Goal: Task Accomplishment & Management: Complete application form

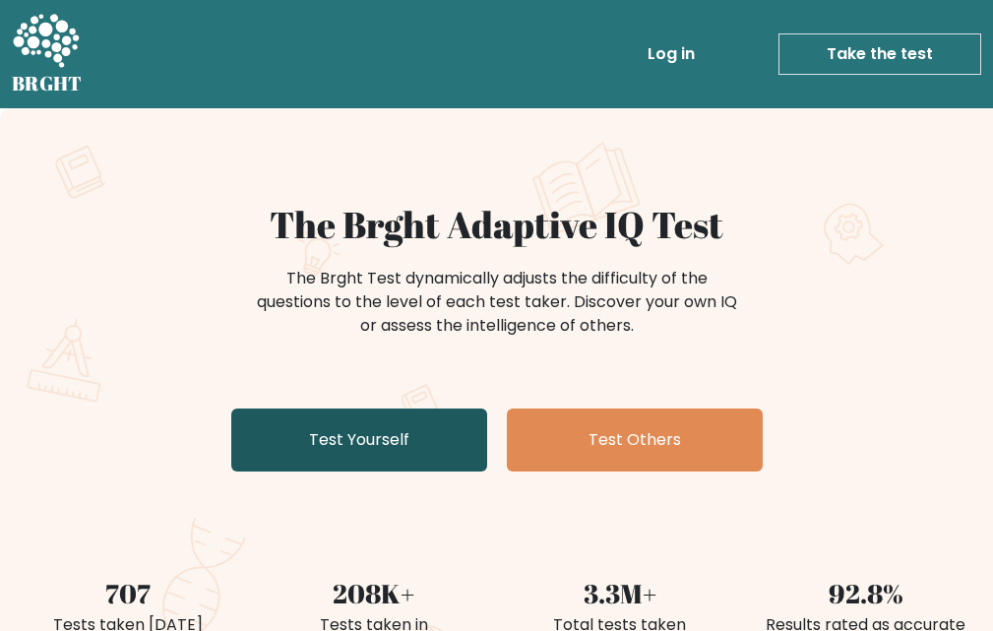
click at [459, 451] on link "Test Yourself" at bounding box center [359, 440] width 256 height 63
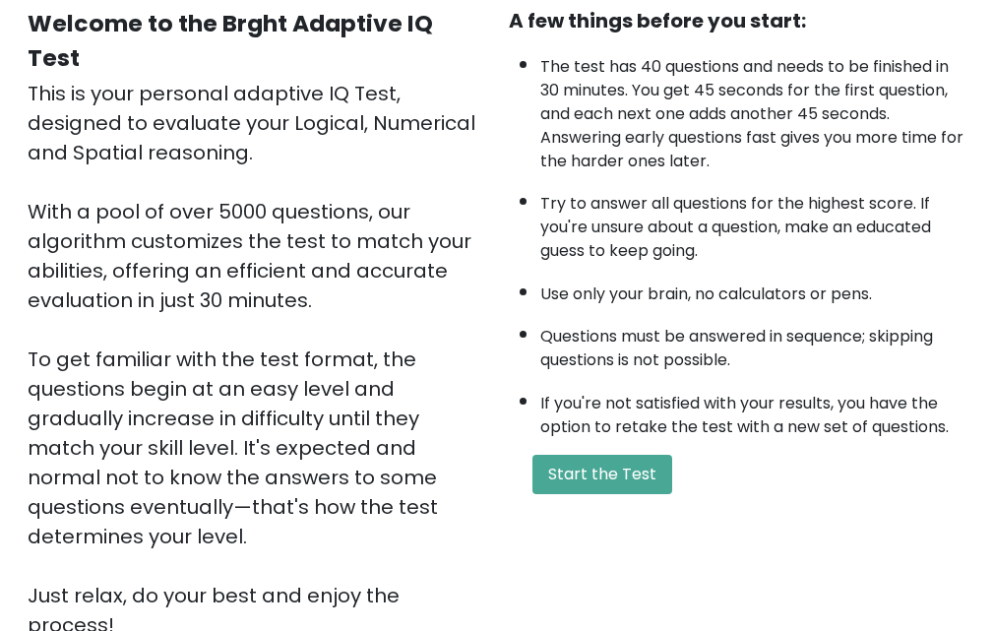
scroll to position [295, 0]
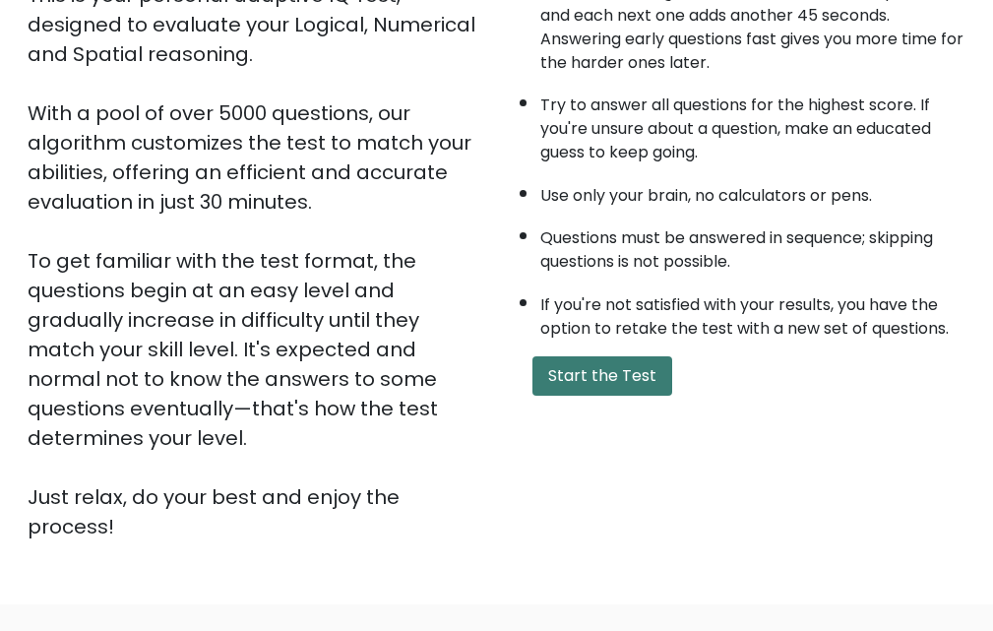
click at [606, 389] on button "Start the Test" at bounding box center [603, 375] width 140 height 39
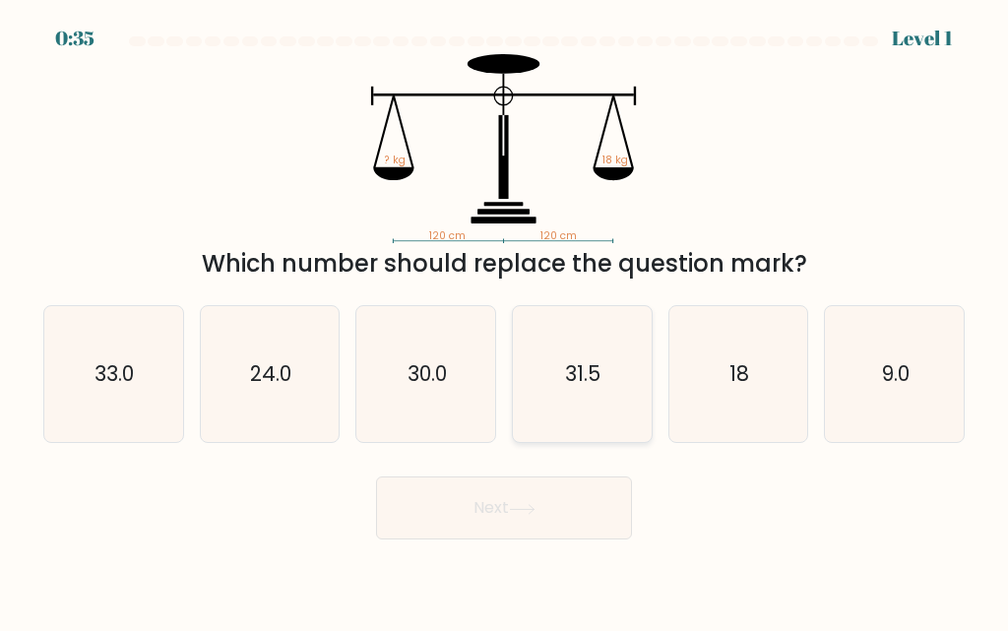
click at [589, 406] on icon "31.5" at bounding box center [582, 374] width 136 height 136
click at [505, 321] on input "d. 31.5" at bounding box center [504, 318] width 1 height 5
radio input "true"
click at [569, 524] on button "Next" at bounding box center [504, 507] width 256 height 63
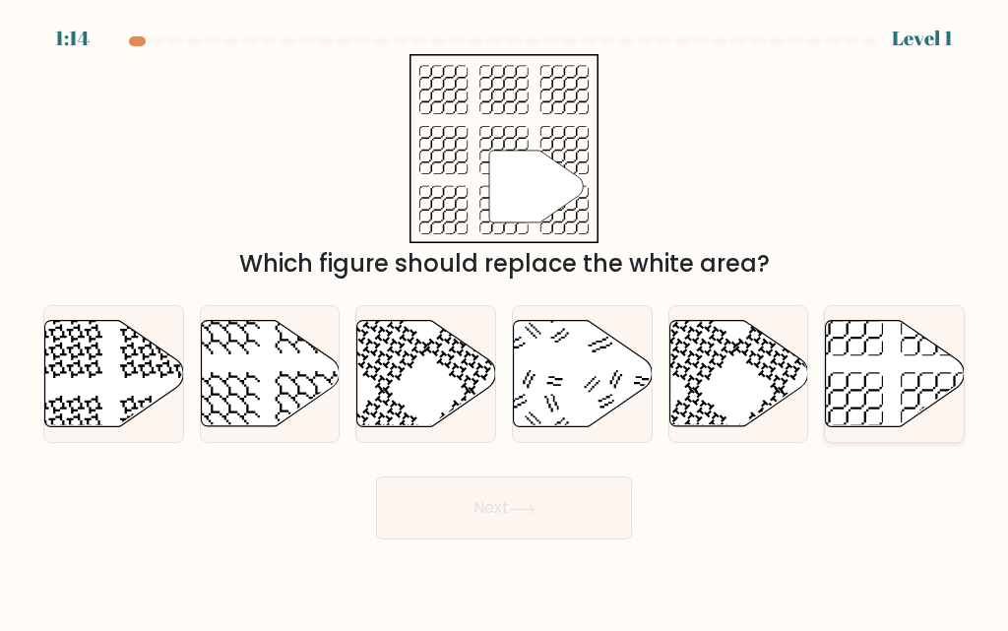
click at [860, 367] on icon at bounding box center [895, 374] width 139 height 106
click at [505, 321] on input "f." at bounding box center [504, 318] width 1 height 5
radio input "true"
click at [503, 502] on button "Next" at bounding box center [504, 507] width 256 height 63
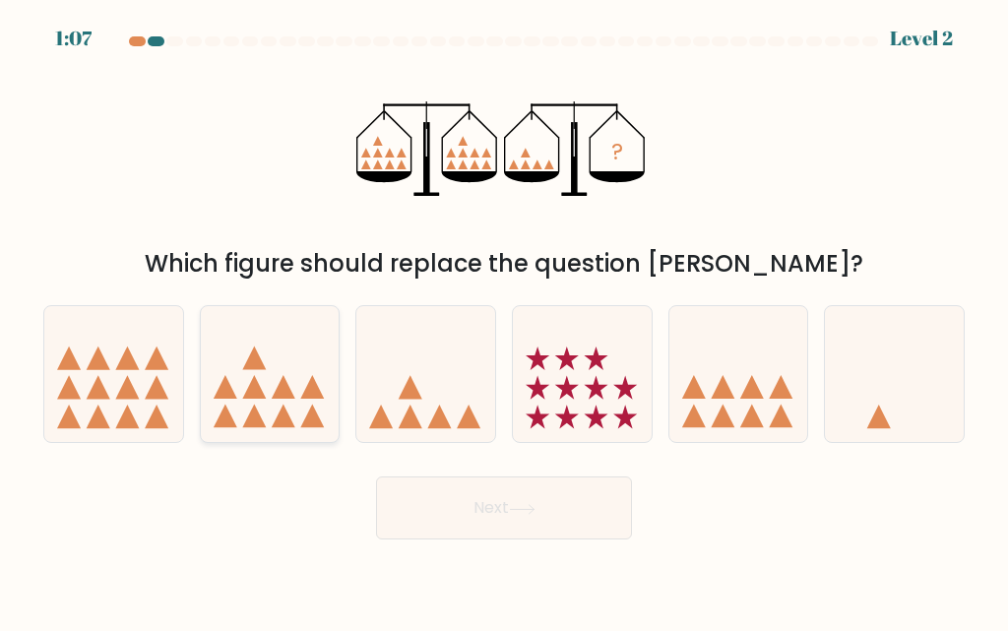
click at [326, 386] on icon at bounding box center [270, 374] width 139 height 115
click at [504, 321] on input "b." at bounding box center [504, 318] width 1 height 5
radio input "true"
click at [432, 438] on div at bounding box center [425, 374] width 141 height 138
click at [504, 321] on input "c." at bounding box center [504, 318] width 1 height 5
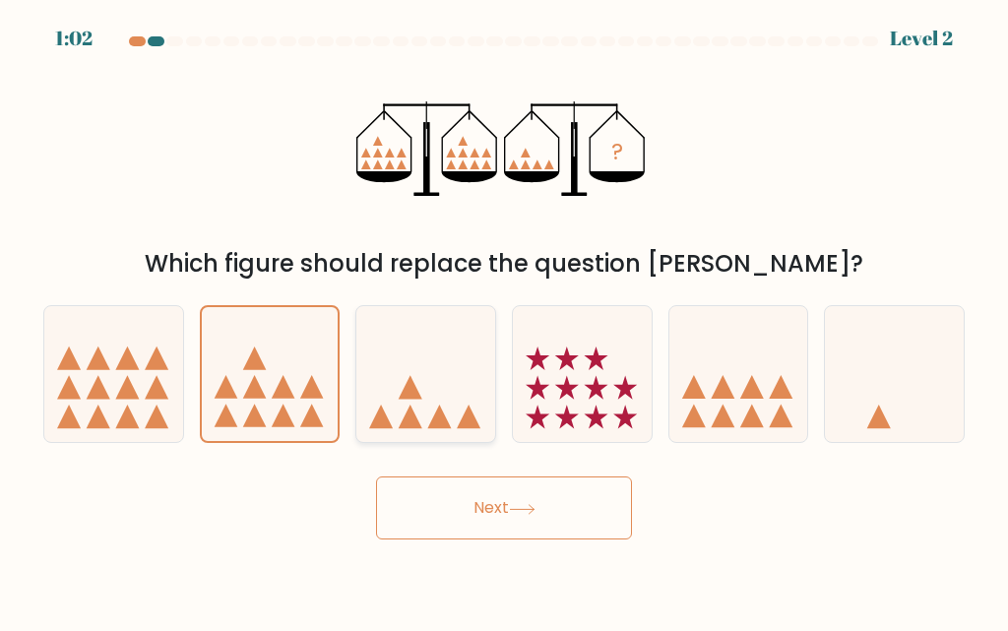
radio input "true"
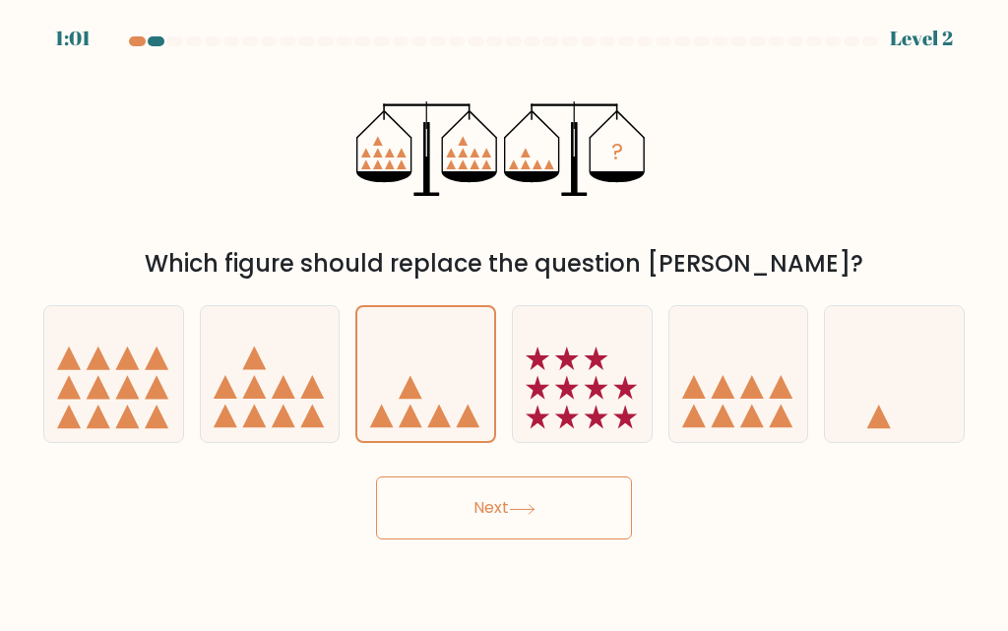
click at [412, 525] on button "Next" at bounding box center [504, 507] width 256 height 63
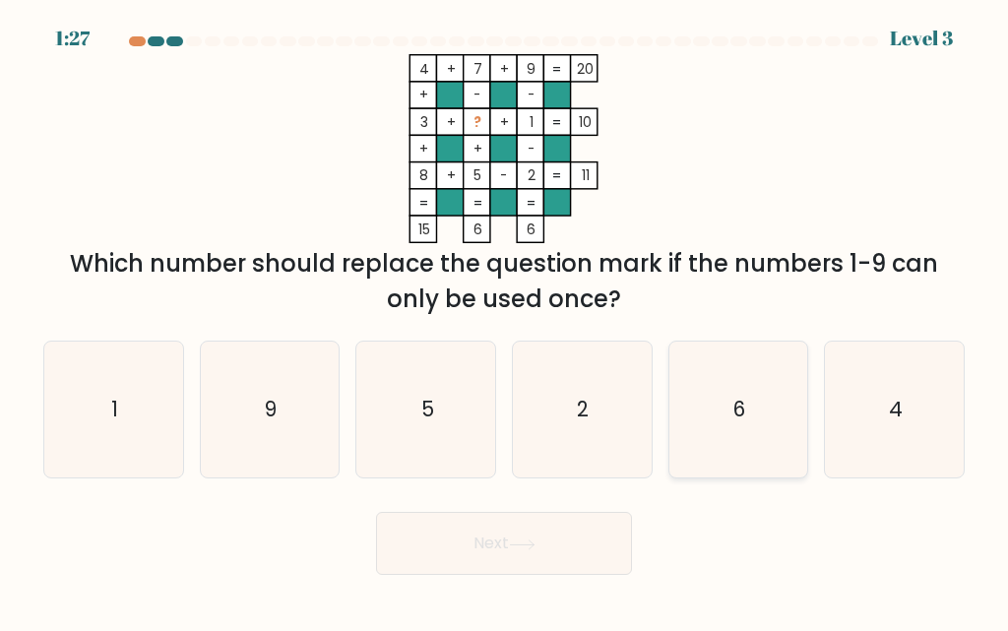
click at [745, 438] on icon "6" at bounding box center [738, 410] width 136 height 136
click at [505, 321] on input "e. 6" at bounding box center [504, 318] width 1 height 5
radio input "true"
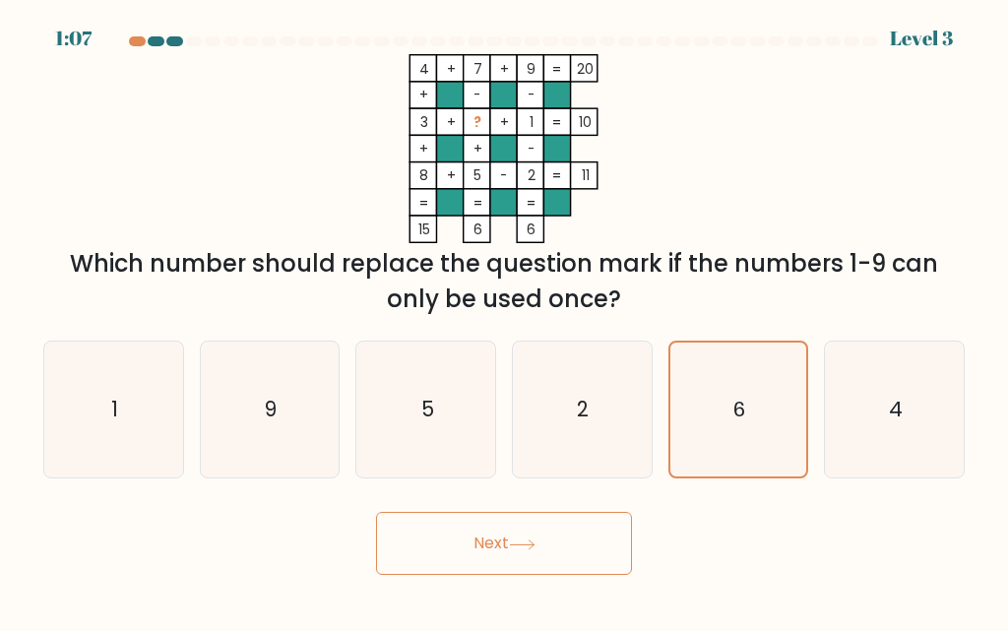
click at [533, 542] on icon at bounding box center [522, 544] width 27 height 11
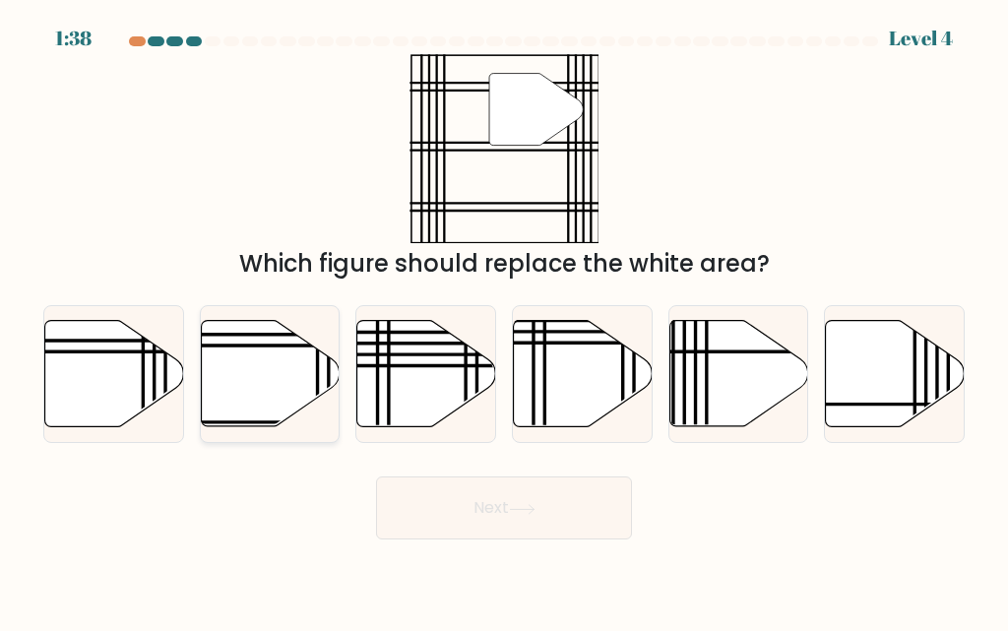
click at [285, 360] on icon at bounding box center [270, 374] width 139 height 106
click at [504, 321] on input "b." at bounding box center [504, 318] width 1 height 5
radio input "true"
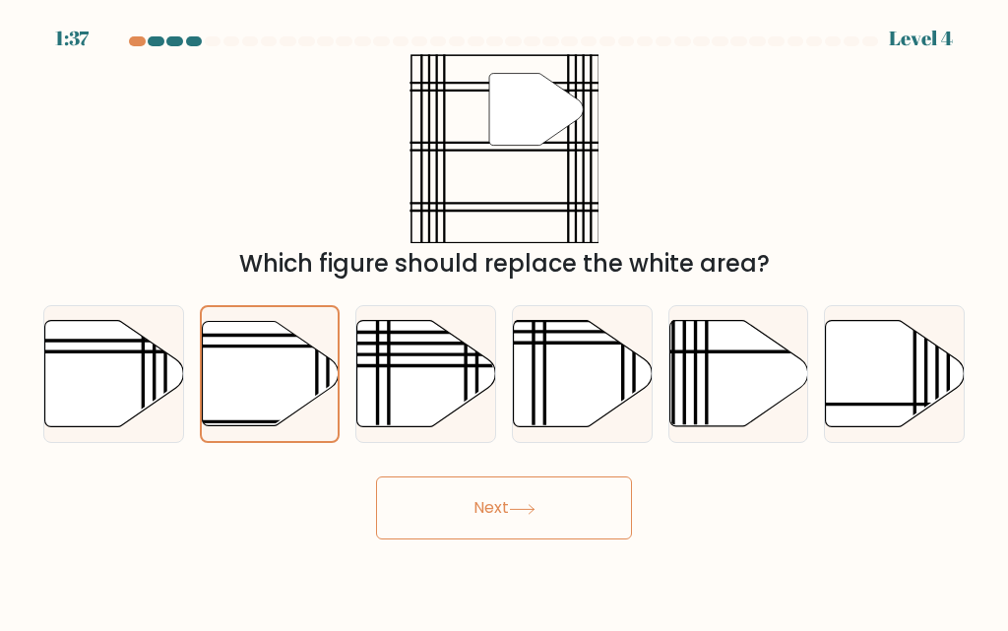
click at [440, 493] on button "Next" at bounding box center [504, 507] width 256 height 63
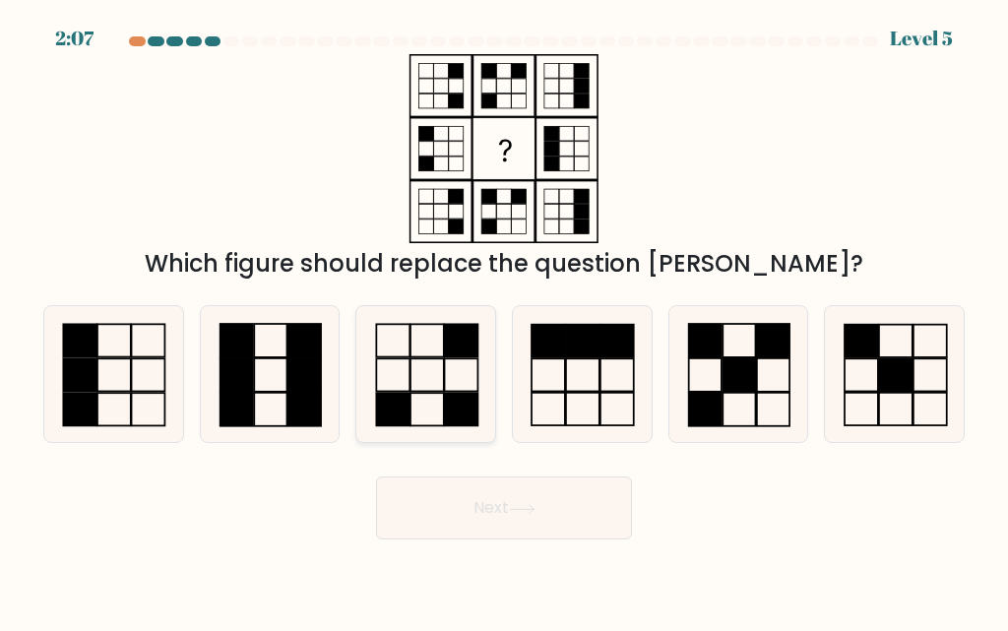
click at [422, 411] on icon at bounding box center [426, 374] width 136 height 136
click at [504, 321] on input "c." at bounding box center [504, 318] width 1 height 5
radio input "true"
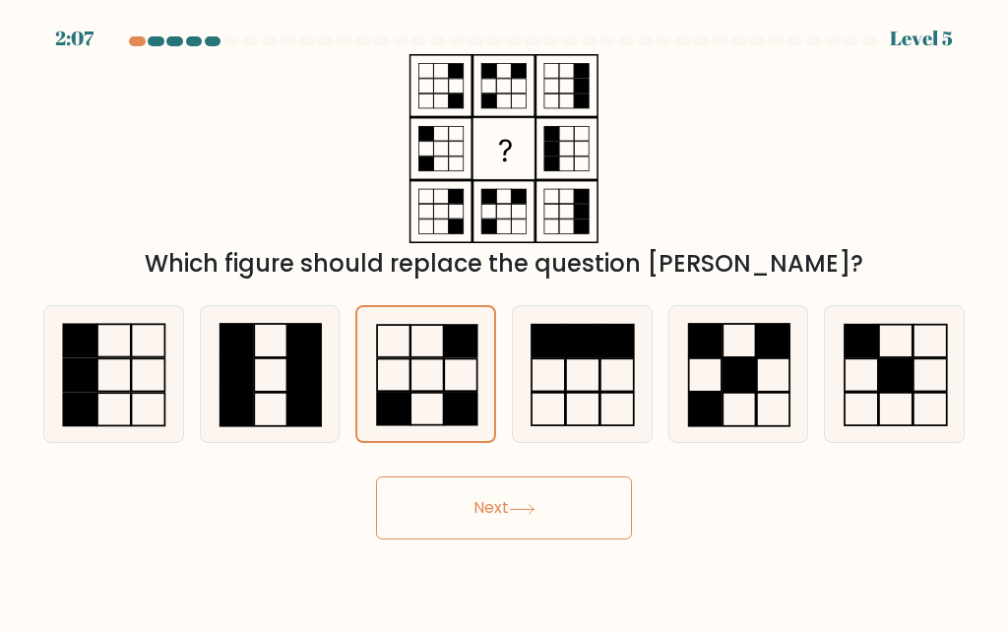
click at [473, 491] on button "Next" at bounding box center [504, 507] width 256 height 63
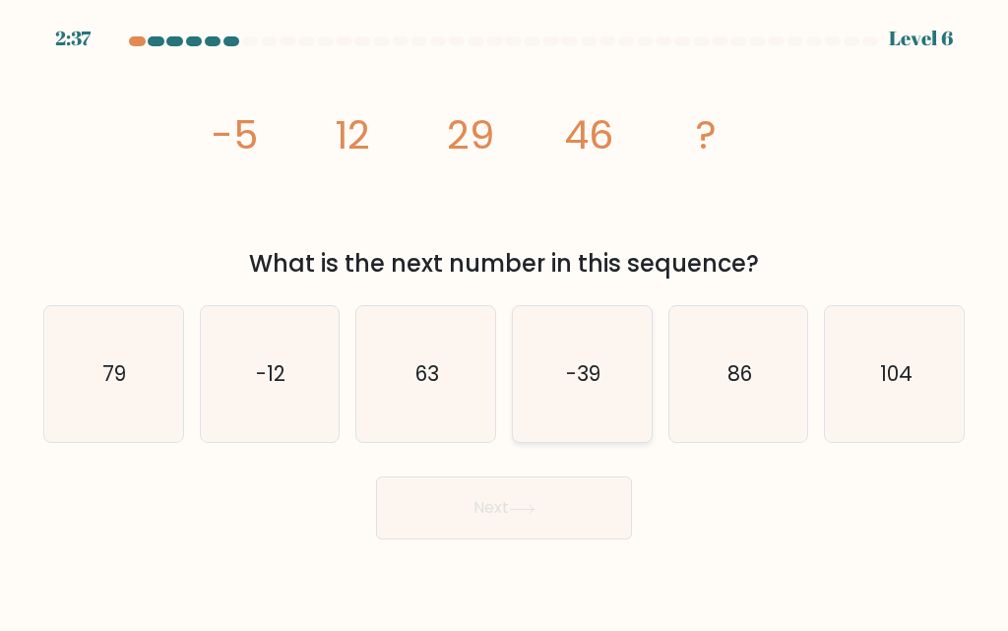
click at [581, 405] on icon "-39" at bounding box center [582, 374] width 136 height 136
click at [505, 321] on input "d. -39" at bounding box center [504, 318] width 1 height 5
radio input "true"
click at [552, 497] on button "Next" at bounding box center [504, 507] width 256 height 63
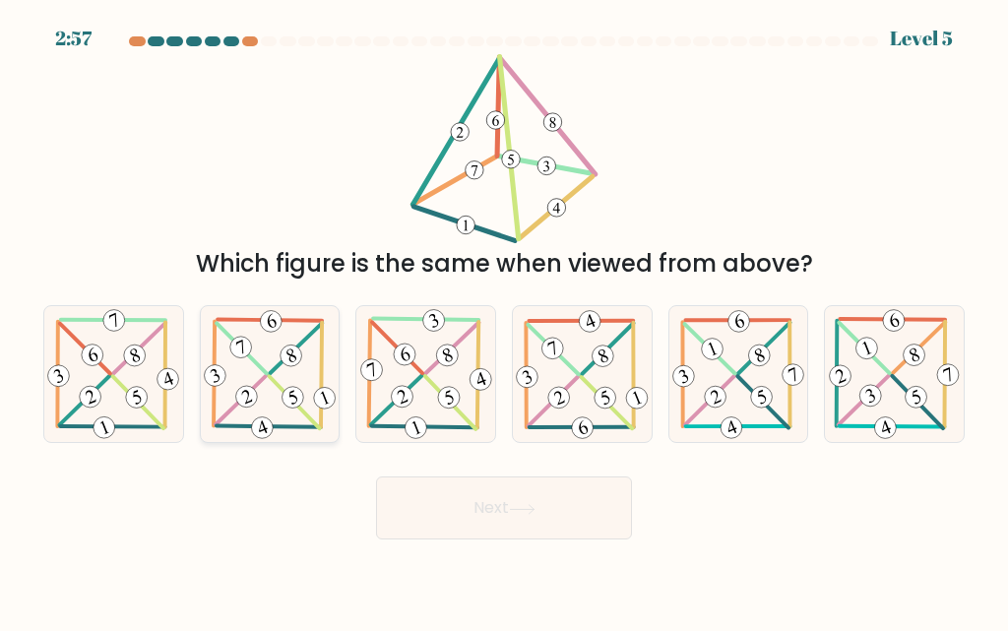
click at [285, 395] on 341 at bounding box center [293, 398] width 28 height 28
click at [504, 321] on input "b." at bounding box center [504, 318] width 1 height 5
radio input "true"
click at [438, 490] on button "Next" at bounding box center [504, 507] width 256 height 63
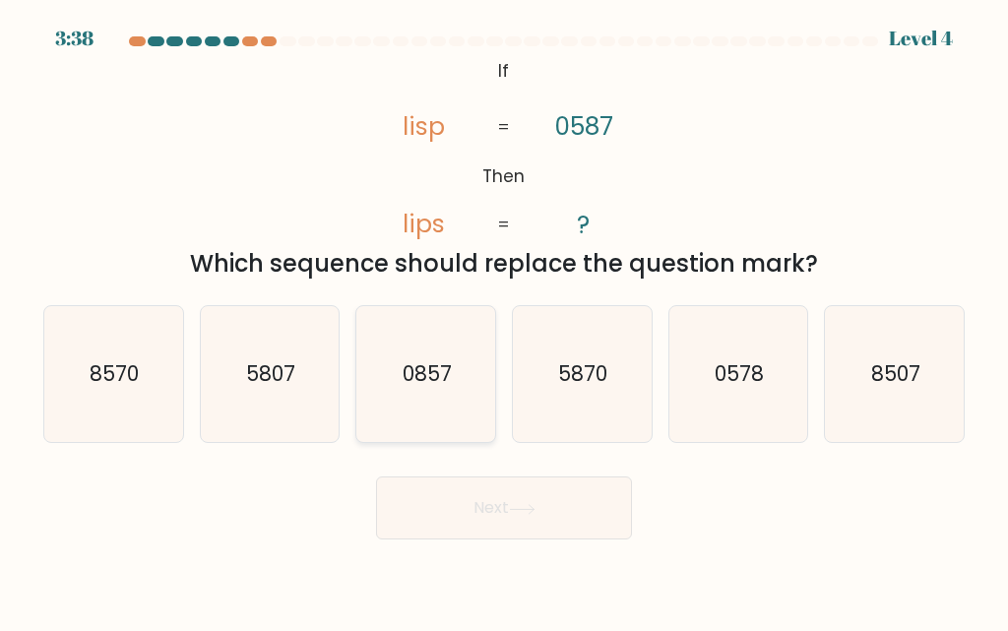
click at [422, 419] on icon "0857" at bounding box center [426, 374] width 136 height 136
click at [504, 321] on input "c. 0857" at bounding box center [504, 318] width 1 height 5
radio input "true"
click at [394, 478] on button "Next" at bounding box center [504, 507] width 256 height 63
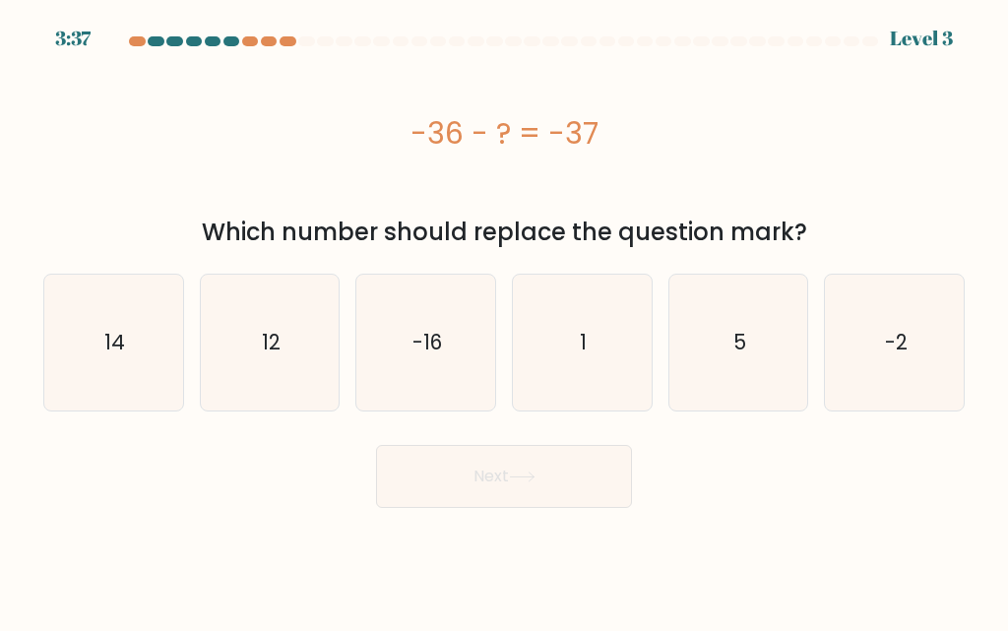
click at [396, 499] on button "Next" at bounding box center [504, 476] width 256 height 63
click at [386, 367] on icon "-16" at bounding box center [426, 343] width 136 height 136
click at [504, 321] on input "c. -16" at bounding box center [504, 318] width 1 height 5
radio input "true"
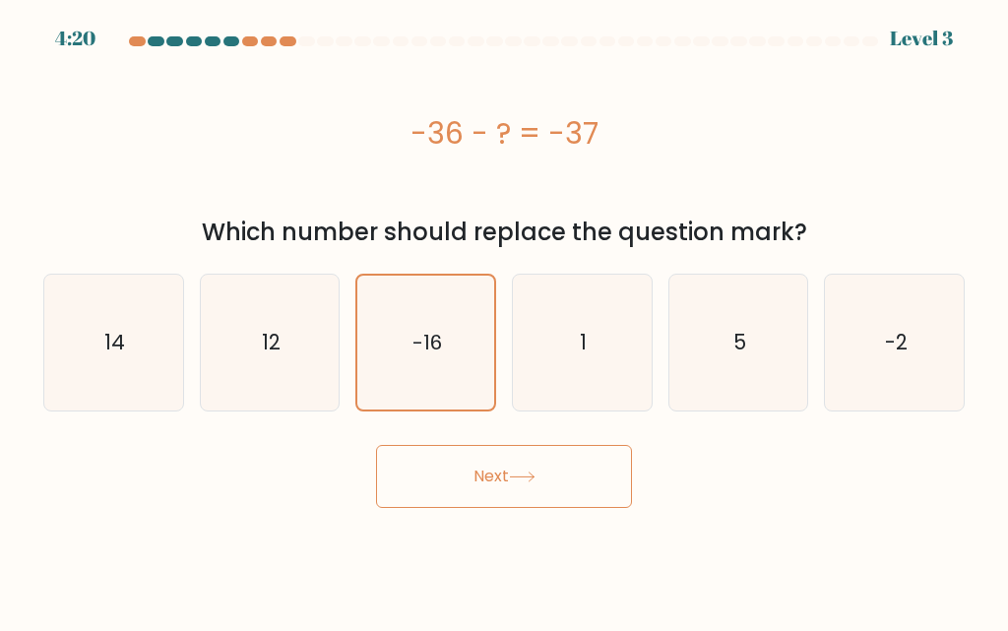
click at [420, 433] on form "a. 1" at bounding box center [504, 272] width 1008 height 472
click at [419, 470] on button "Next" at bounding box center [504, 476] width 256 height 63
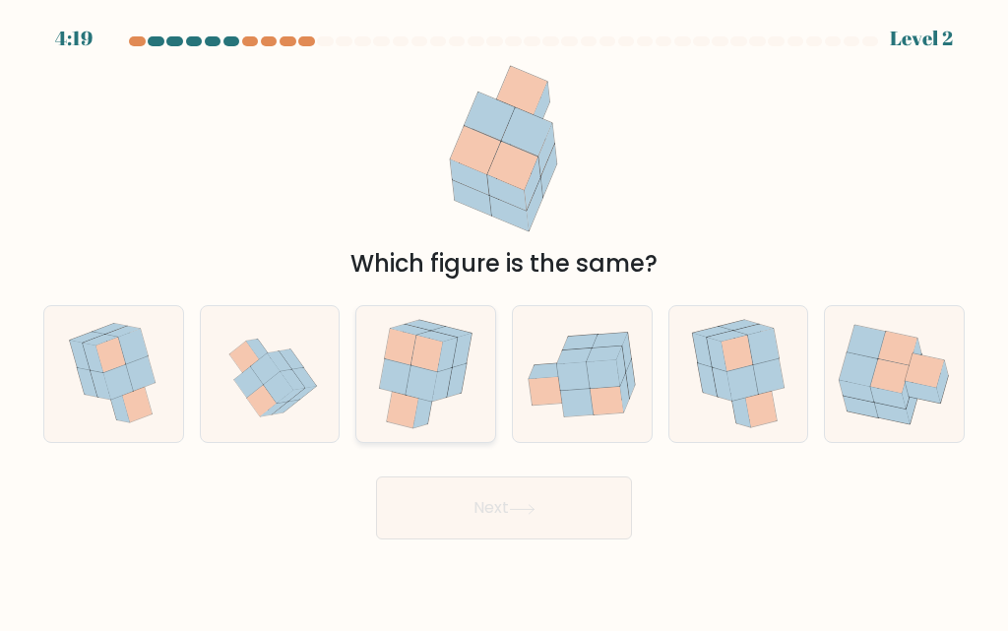
click at [442, 350] on icon at bounding box center [448, 354] width 20 height 33
click at [504, 321] on input "c." at bounding box center [504, 318] width 1 height 5
radio input "true"
click at [440, 506] on button "Next" at bounding box center [504, 507] width 256 height 63
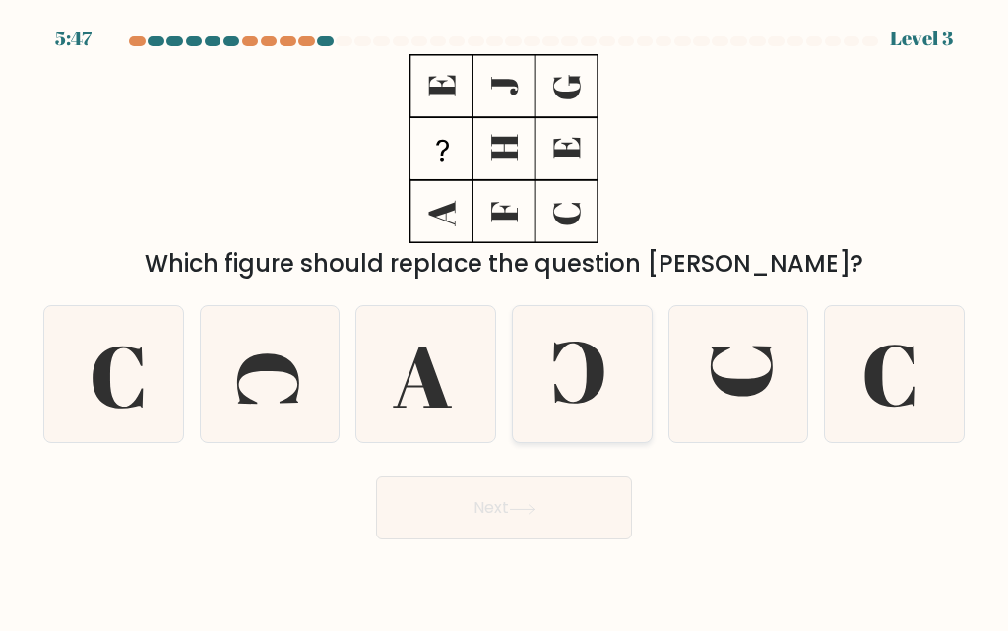
click at [558, 372] on icon at bounding box center [582, 374] width 136 height 136
click at [505, 321] on input "d." at bounding box center [504, 318] width 1 height 5
radio input "true"
click at [492, 515] on button "Next" at bounding box center [504, 507] width 256 height 63
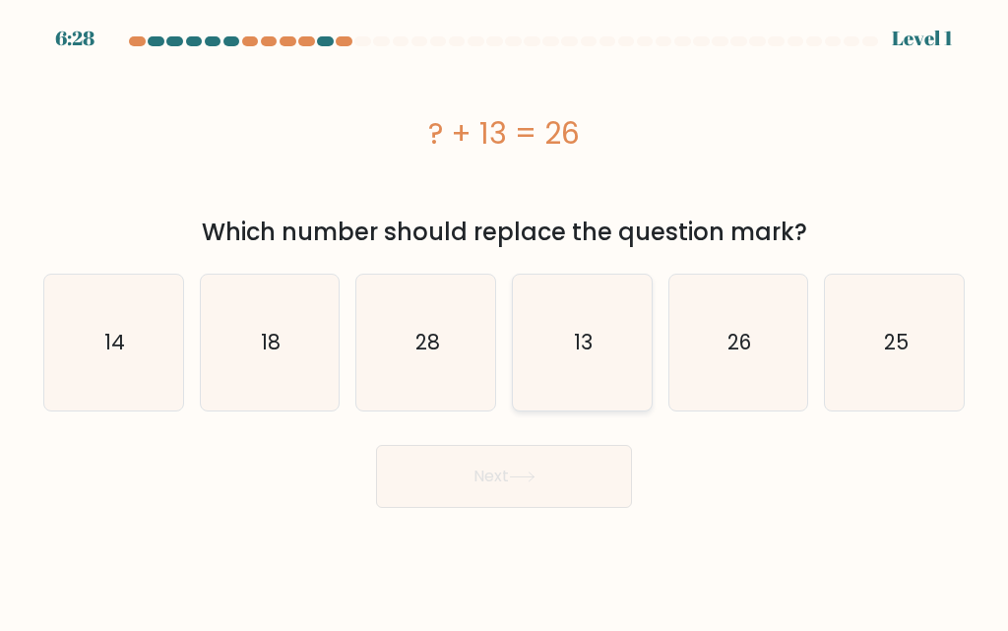
click at [586, 381] on icon "13" at bounding box center [582, 343] width 136 height 136
click at [505, 321] on input "d. 13" at bounding box center [504, 318] width 1 height 5
radio input "true"
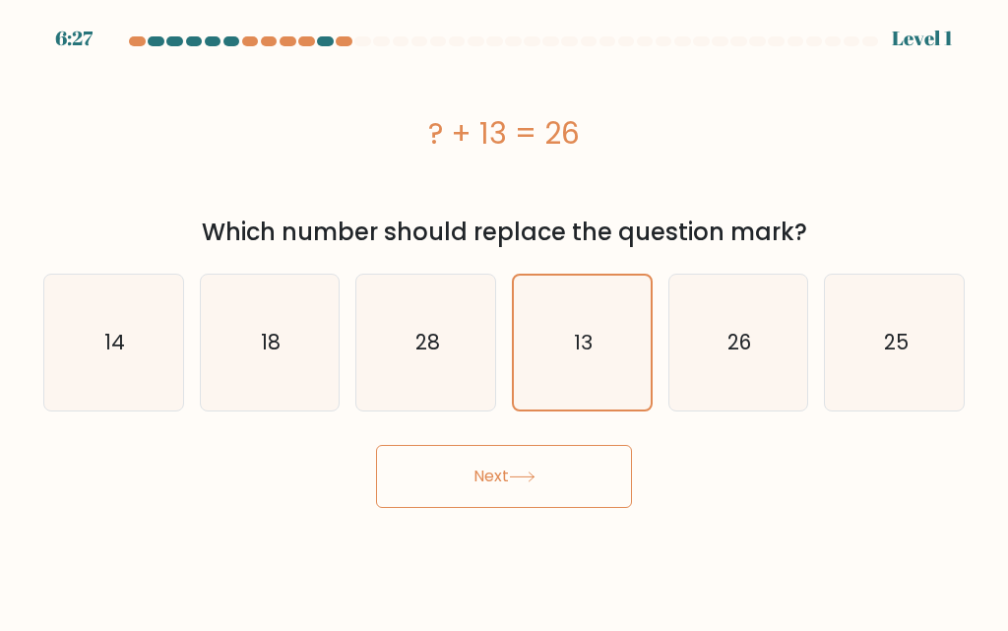
click at [558, 481] on button "Next" at bounding box center [504, 476] width 256 height 63
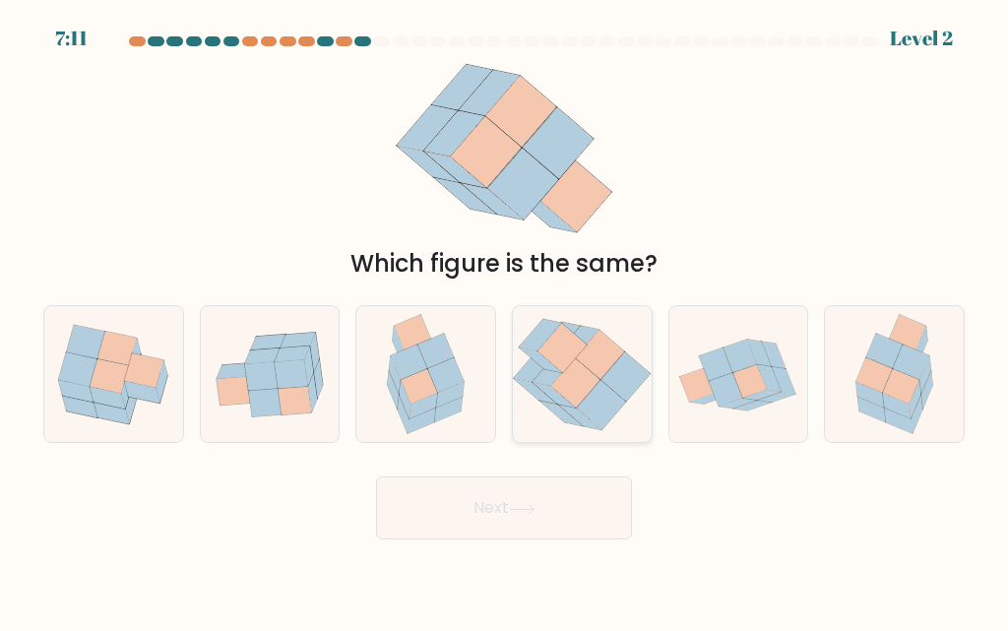
click at [581, 404] on icon at bounding box center [582, 375] width 139 height 126
click at [505, 321] on input "d." at bounding box center [504, 318] width 1 height 5
radio input "true"
click at [549, 514] on button "Next" at bounding box center [504, 507] width 256 height 63
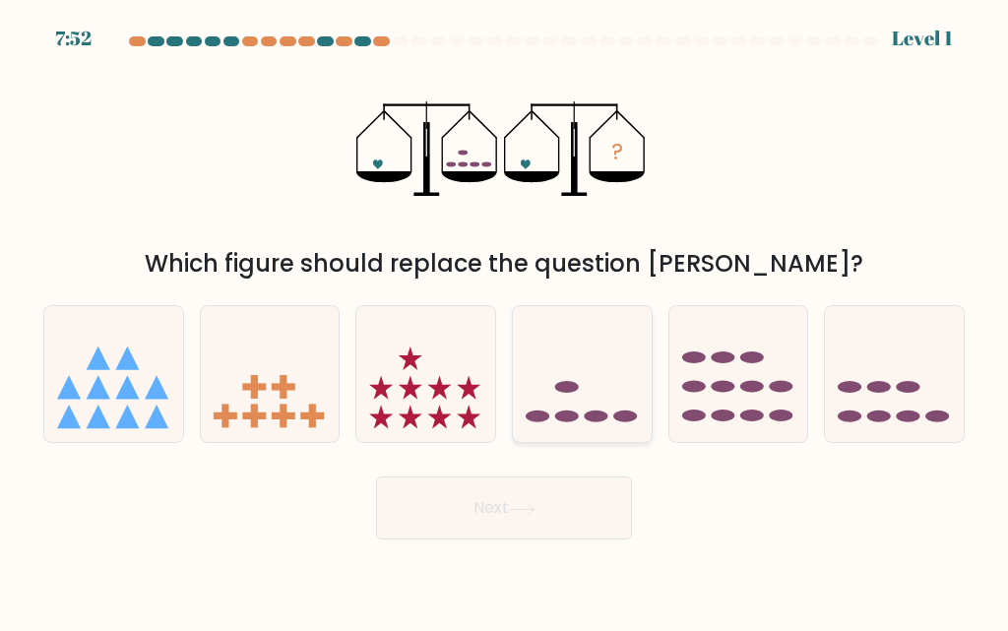
click at [548, 414] on ellipse at bounding box center [538, 417] width 24 height 12
click at [505, 321] on input "d." at bounding box center [504, 318] width 1 height 5
radio input "true"
click at [506, 504] on button "Next" at bounding box center [504, 507] width 256 height 63
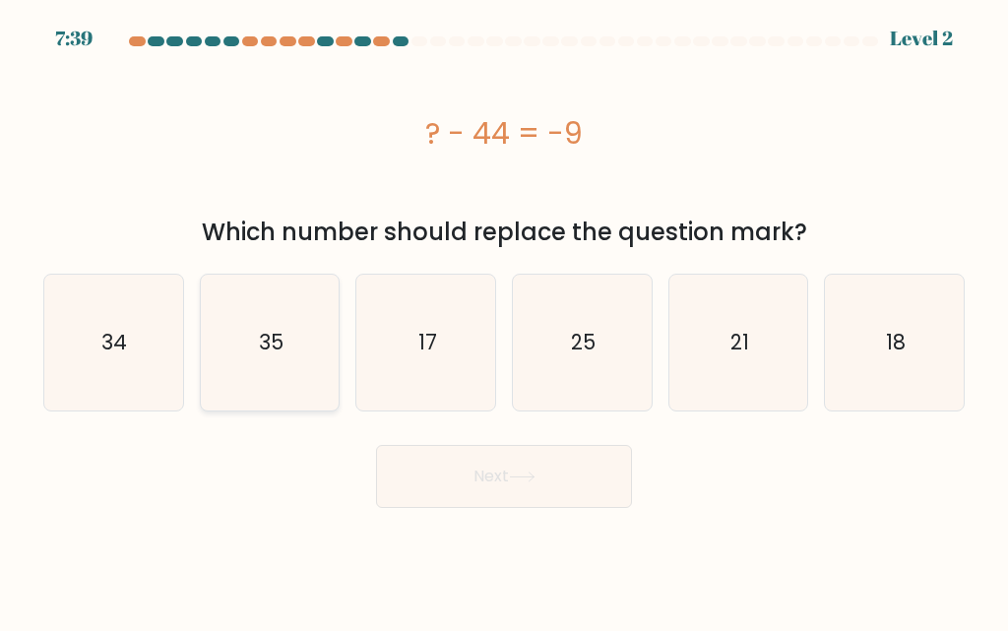
click at [273, 327] on icon "35" at bounding box center [270, 343] width 136 height 136
click at [504, 321] on input "b. 35" at bounding box center [504, 318] width 1 height 5
radio input "true"
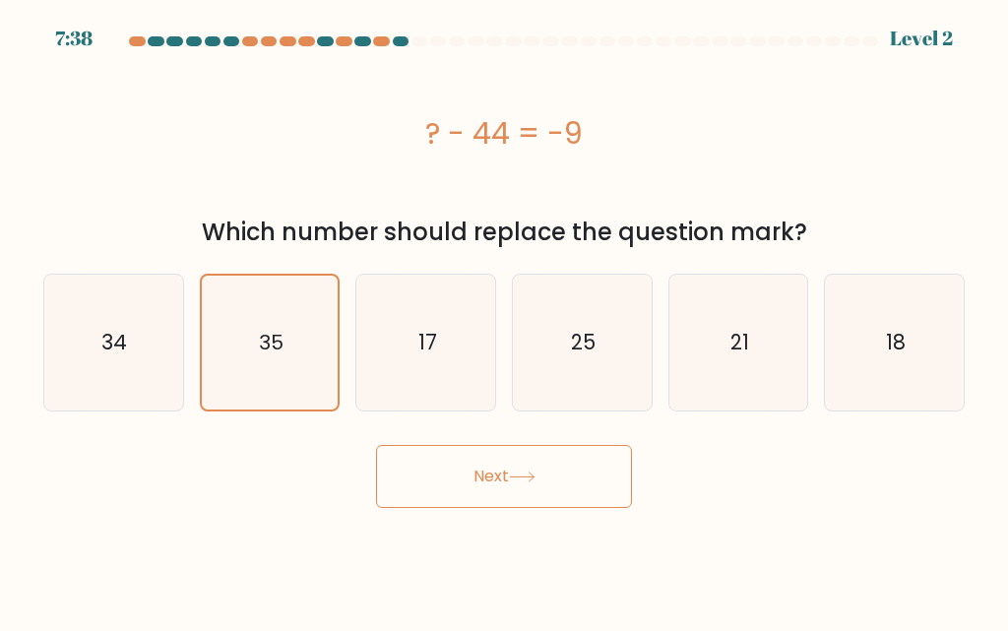
click at [400, 488] on button "Next" at bounding box center [504, 476] width 256 height 63
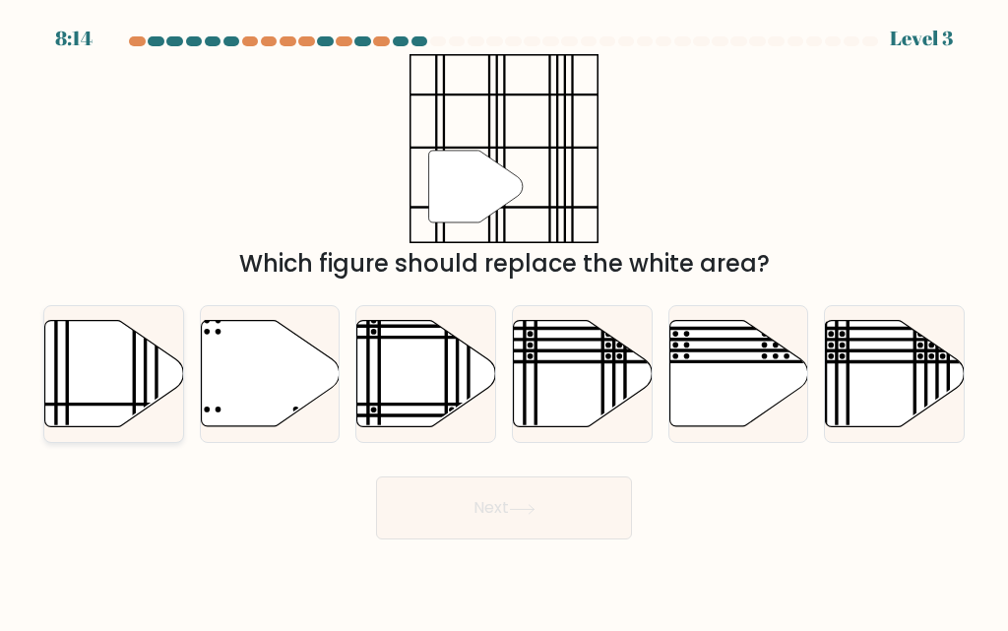
click at [54, 350] on icon at bounding box center [114, 374] width 139 height 106
click at [504, 321] on input "a." at bounding box center [504, 318] width 1 height 5
radio input "true"
click at [431, 501] on button "Next" at bounding box center [504, 507] width 256 height 63
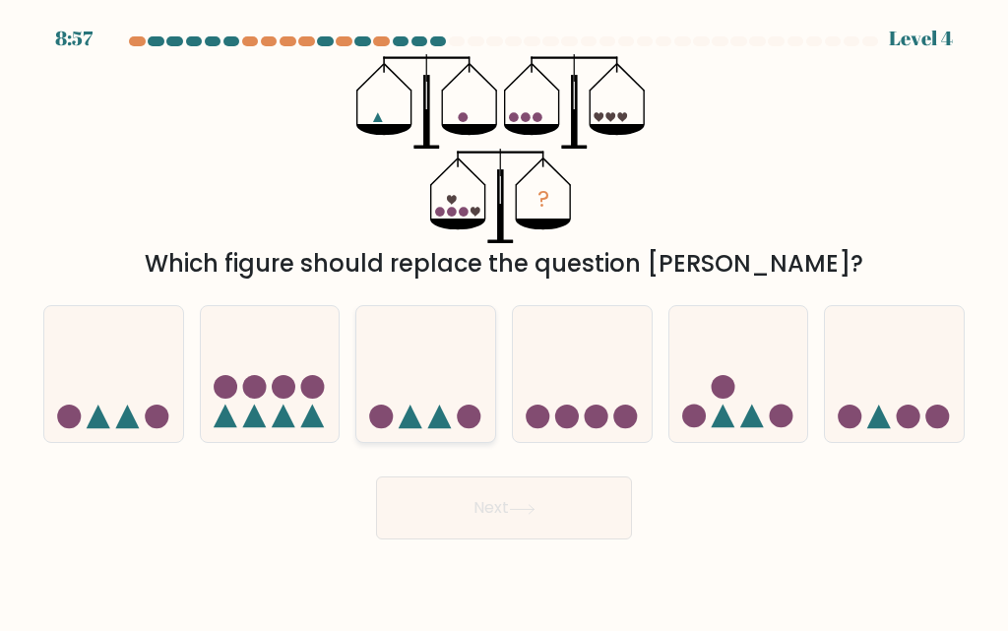
click at [420, 415] on icon at bounding box center [425, 374] width 139 height 115
click at [504, 321] on input "c." at bounding box center [504, 318] width 1 height 5
radio input "true"
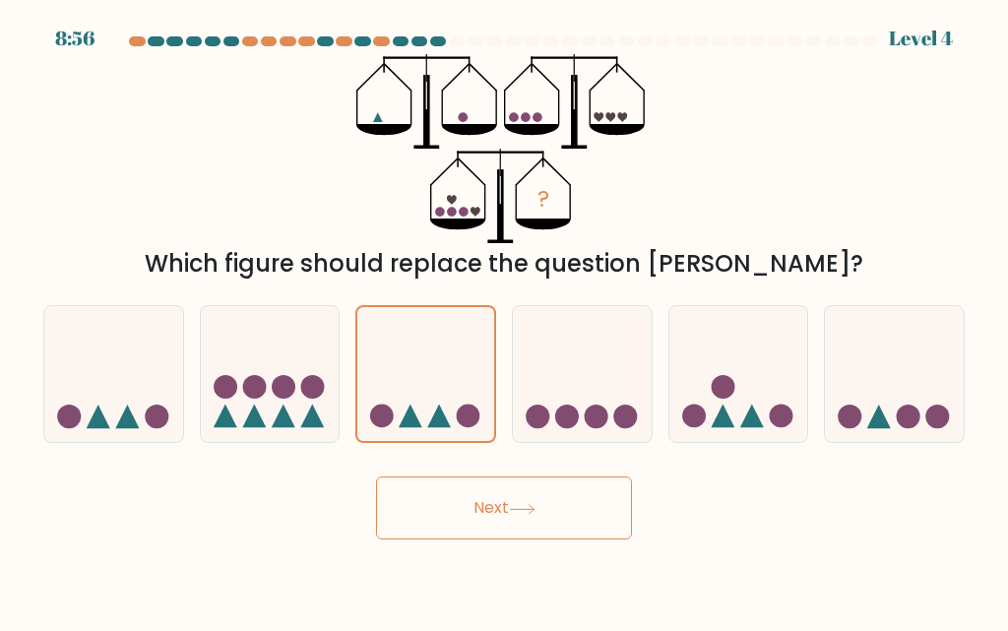
click at [438, 491] on button "Next" at bounding box center [504, 507] width 256 height 63
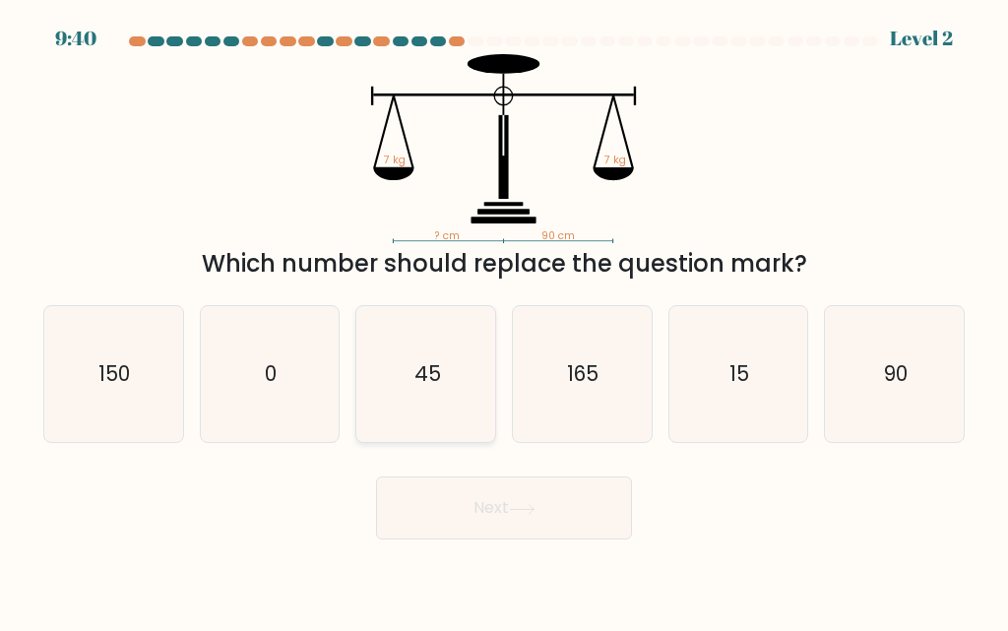
click at [426, 405] on icon "45" at bounding box center [426, 374] width 136 height 136
click at [504, 321] on input "c. 45" at bounding box center [504, 318] width 1 height 5
radio input "true"
click at [427, 506] on button "Next" at bounding box center [504, 507] width 256 height 63
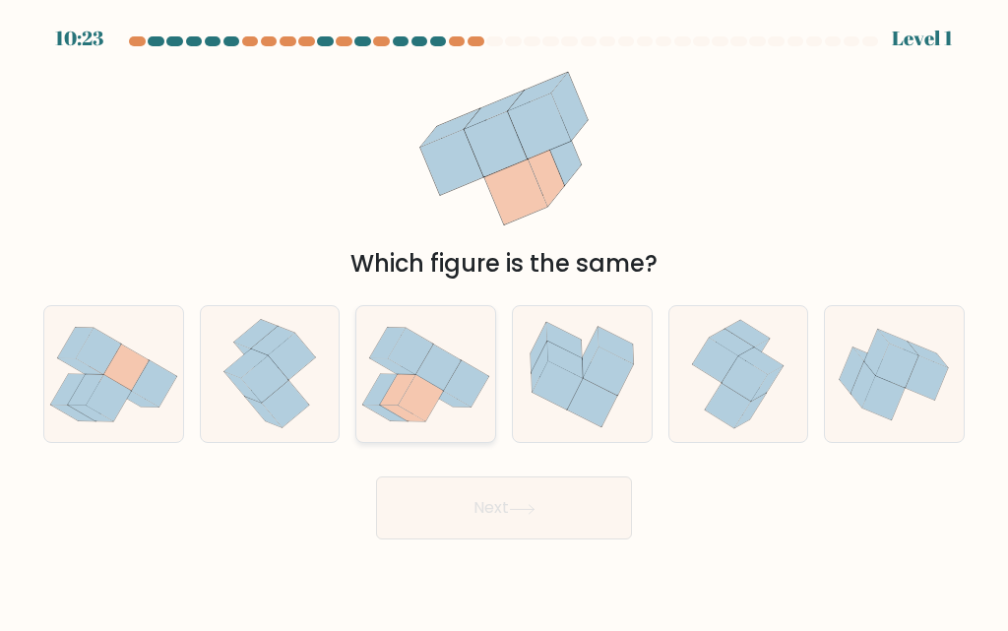
click at [425, 384] on icon at bounding box center [421, 398] width 45 height 46
click at [504, 321] on input "c." at bounding box center [504, 318] width 1 height 5
radio input "true"
click at [442, 533] on button "Next" at bounding box center [504, 507] width 256 height 63
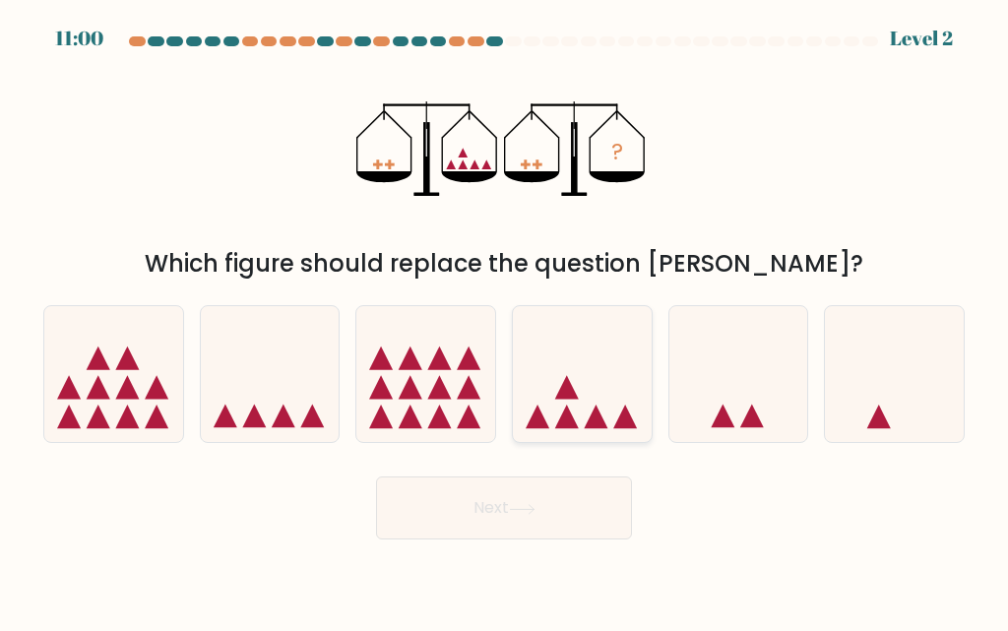
click at [610, 411] on icon at bounding box center [582, 374] width 139 height 115
click at [505, 321] on input "d." at bounding box center [504, 318] width 1 height 5
radio input "true"
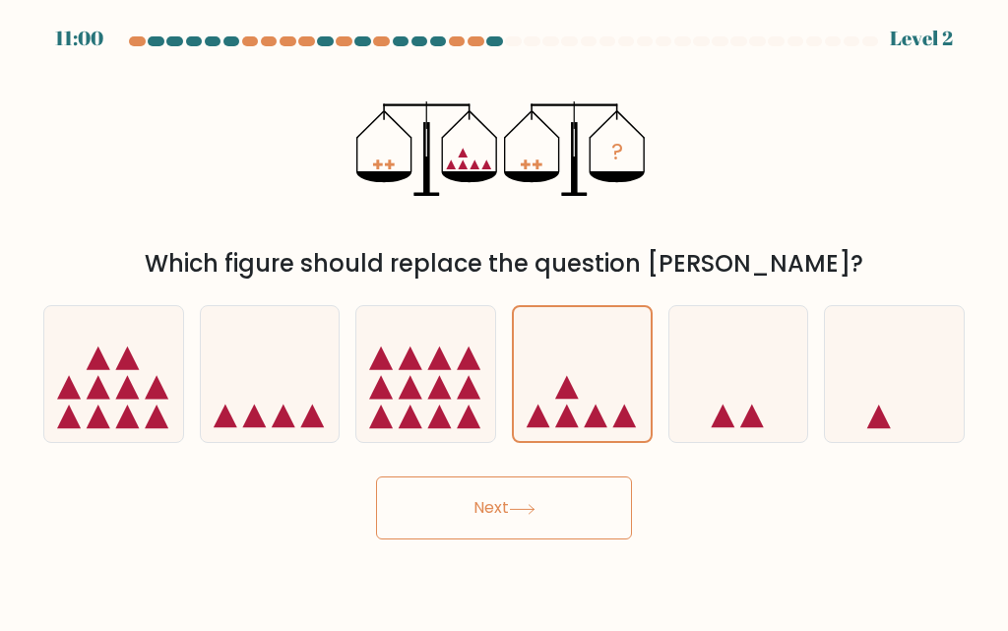
click at [520, 538] on button "Next" at bounding box center [504, 507] width 256 height 63
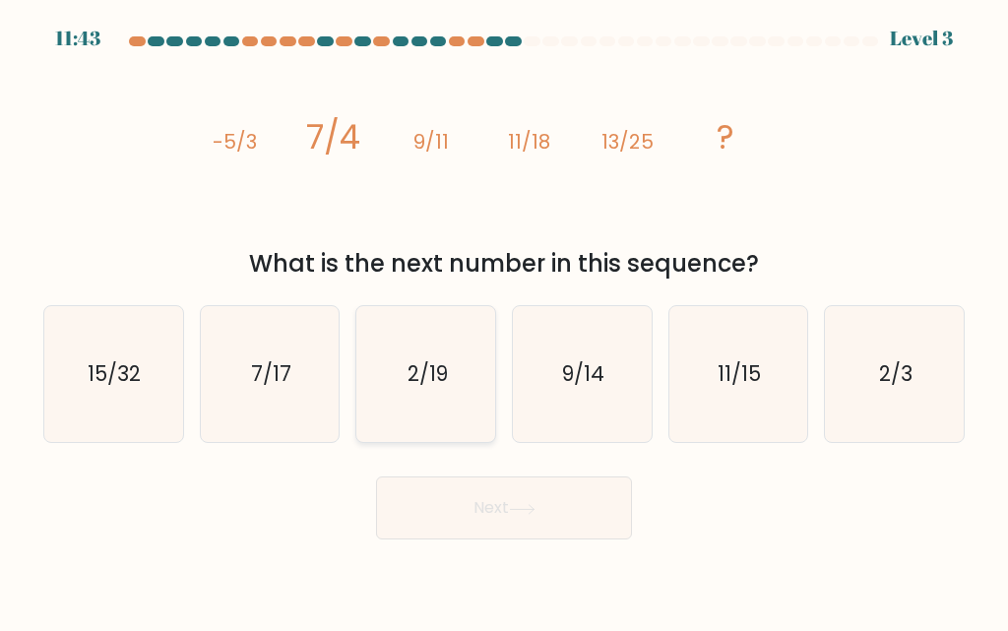
click at [441, 403] on icon "2/19" at bounding box center [426, 374] width 136 height 136
click at [504, 321] on input "c. 2/19" at bounding box center [504, 318] width 1 height 5
radio input "true"
click at [466, 529] on button "Next" at bounding box center [504, 507] width 256 height 63
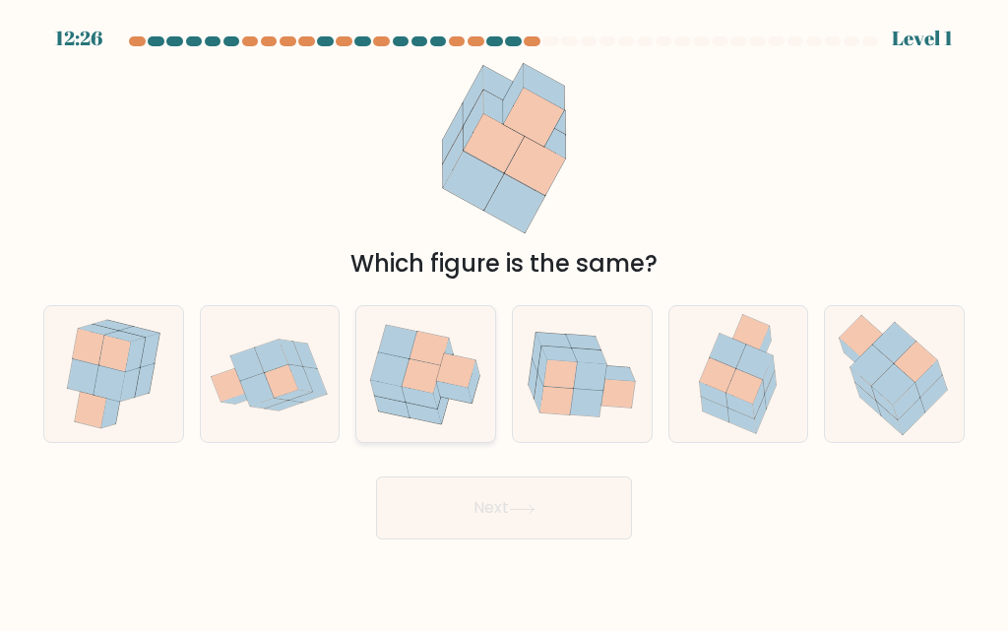
click at [464, 418] on icon at bounding box center [425, 375] width 139 height 120
click at [504, 321] on input "c." at bounding box center [504, 318] width 1 height 5
radio input "true"
click at [469, 505] on button "Next" at bounding box center [504, 507] width 256 height 63
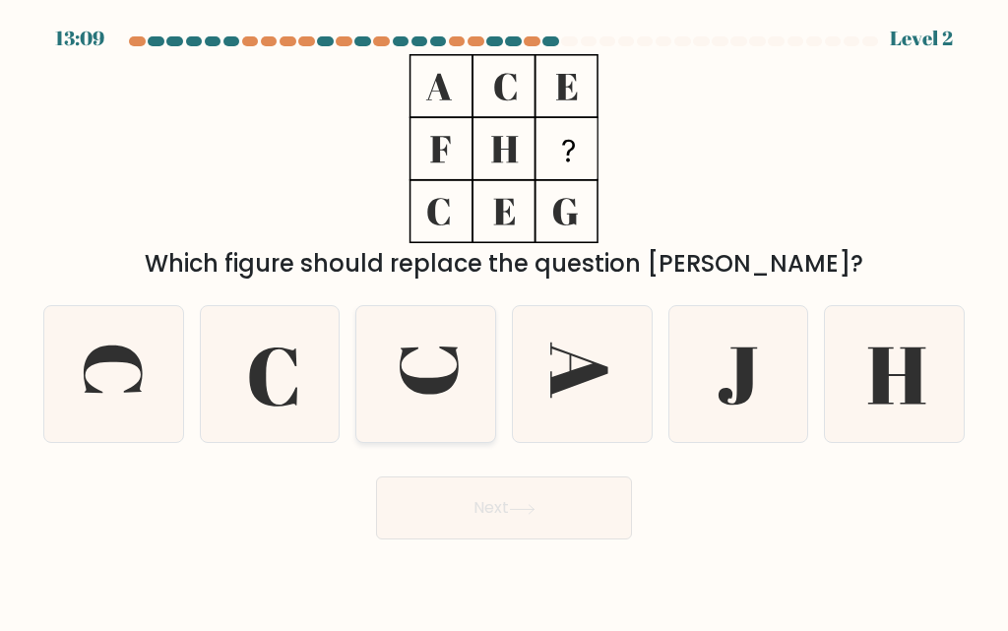
click at [436, 372] on icon at bounding box center [426, 374] width 136 height 136
click at [504, 321] on input "c." at bounding box center [504, 318] width 1 height 5
radio input "true"
click at [456, 542] on body "13:09 Level 2" at bounding box center [504, 315] width 1008 height 631
click at [456, 528] on button "Next" at bounding box center [504, 507] width 256 height 63
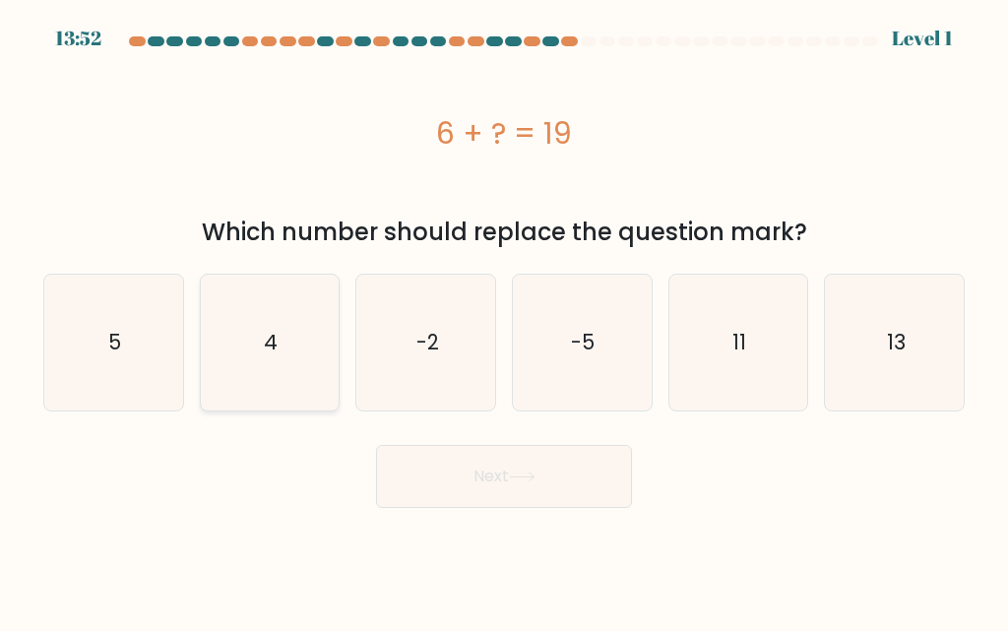
click at [277, 362] on icon "4" at bounding box center [270, 343] width 136 height 136
click at [504, 321] on input "b. 4" at bounding box center [504, 318] width 1 height 5
radio input "true"
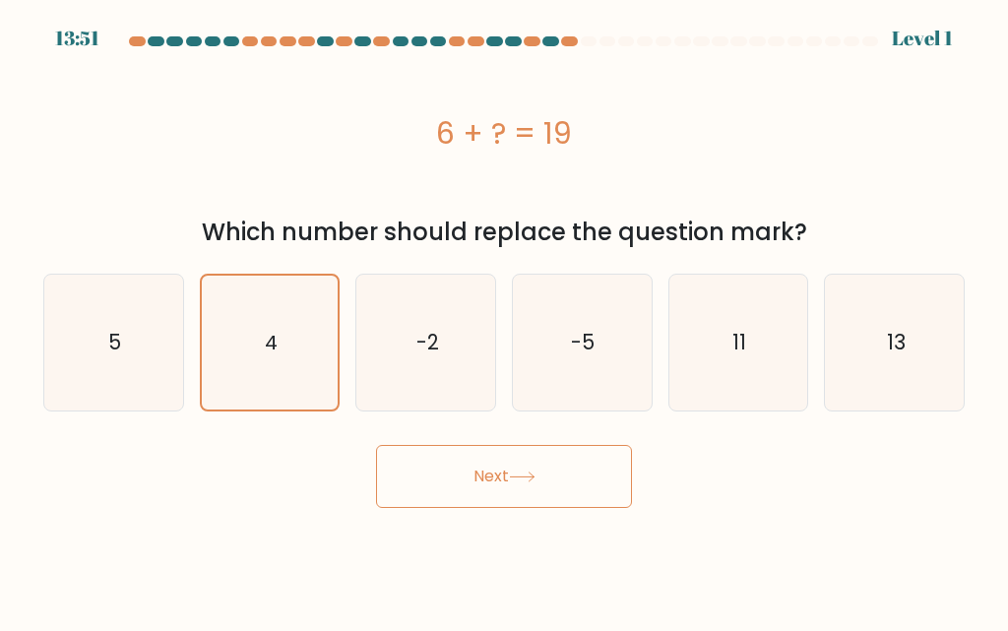
click at [520, 492] on button "Next" at bounding box center [504, 476] width 256 height 63
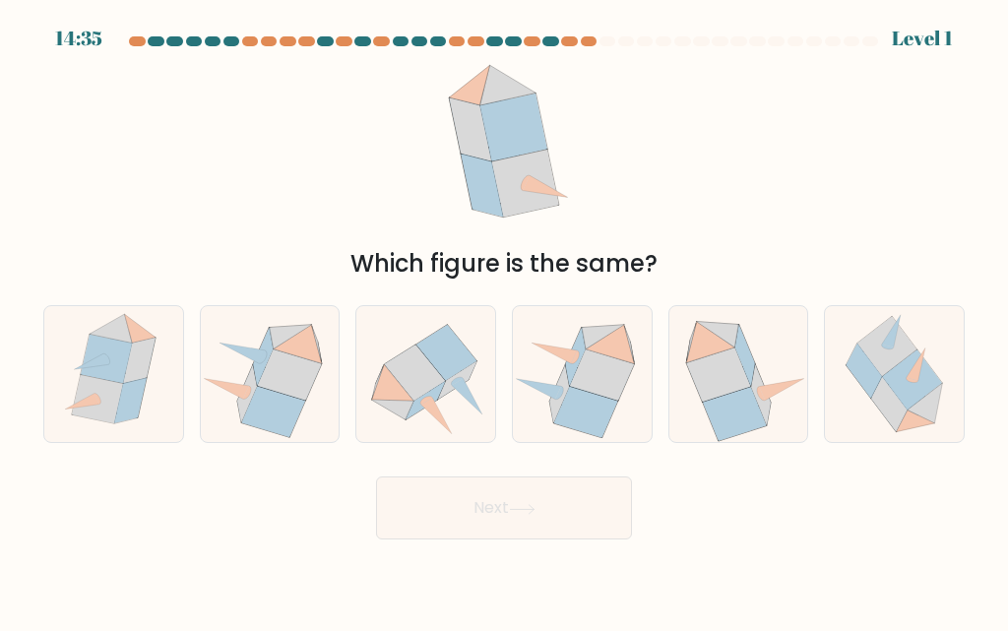
click at [507, 345] on div "d." at bounding box center [582, 374] width 157 height 138
click at [479, 366] on icon at bounding box center [425, 375] width 139 height 126
click at [504, 321] on input "c." at bounding box center [504, 318] width 1 height 5
radio input "true"
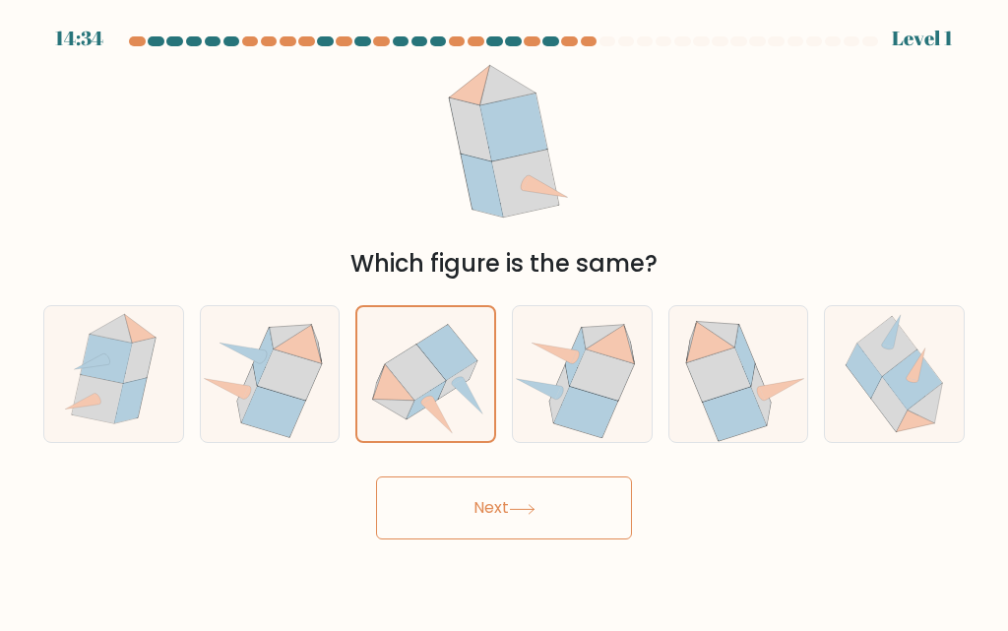
click at [483, 499] on button "Next" at bounding box center [504, 507] width 256 height 63
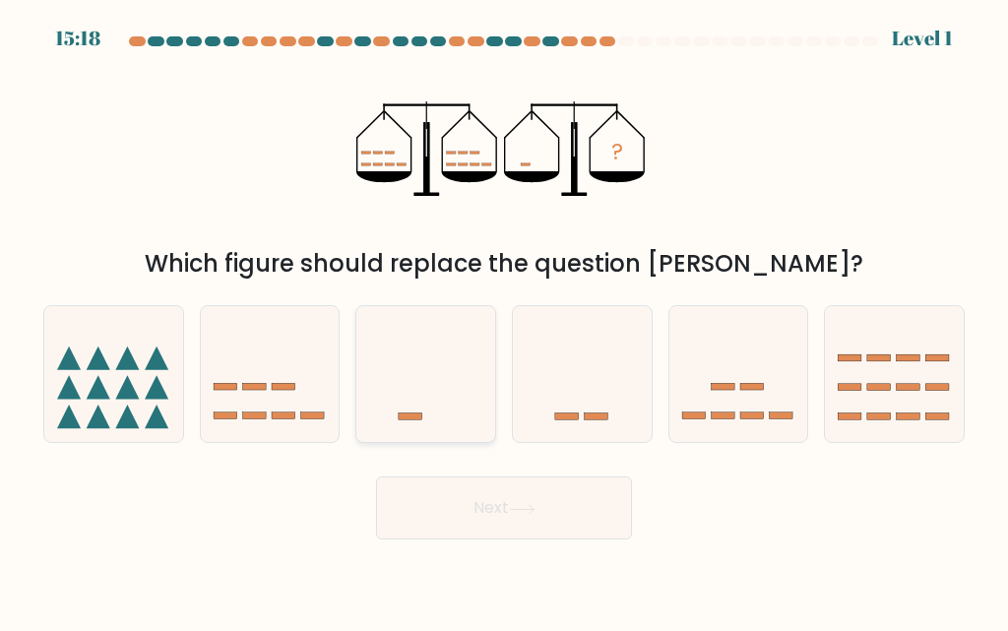
click at [435, 392] on icon at bounding box center [425, 374] width 139 height 115
click at [504, 321] on input "c." at bounding box center [504, 318] width 1 height 5
radio input "true"
click at [446, 491] on button "Next" at bounding box center [504, 507] width 256 height 63
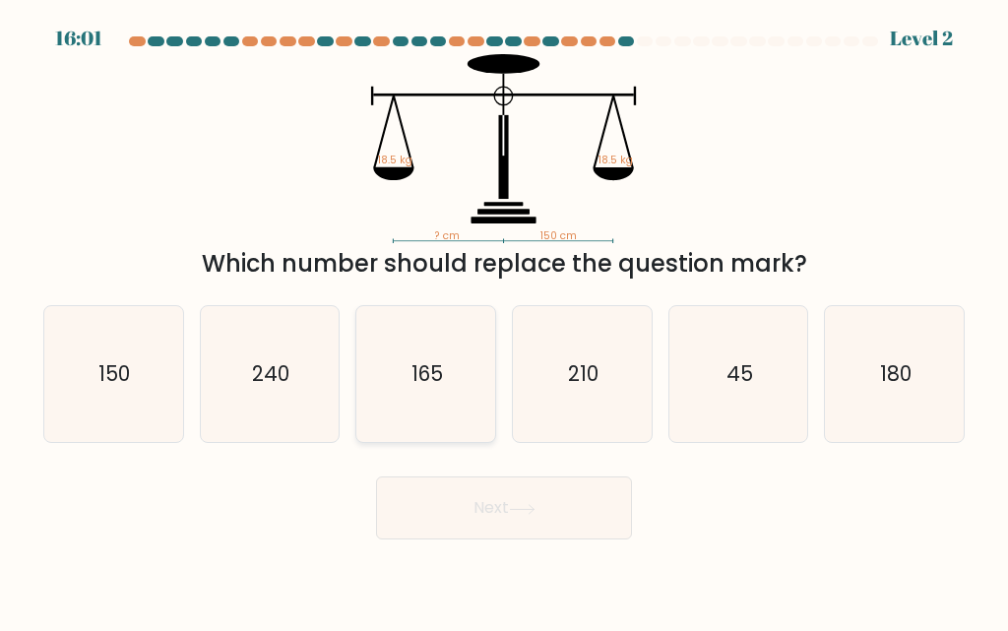
drag, startPoint x: 413, startPoint y: 388, endPoint x: 454, endPoint y: 535, distance: 152.1
click at [413, 389] on icon "165" at bounding box center [426, 374] width 136 height 136
click at [504, 321] on input "c. 165" at bounding box center [504, 318] width 1 height 5
radio input "true"
click at [454, 535] on button "Next" at bounding box center [504, 507] width 256 height 63
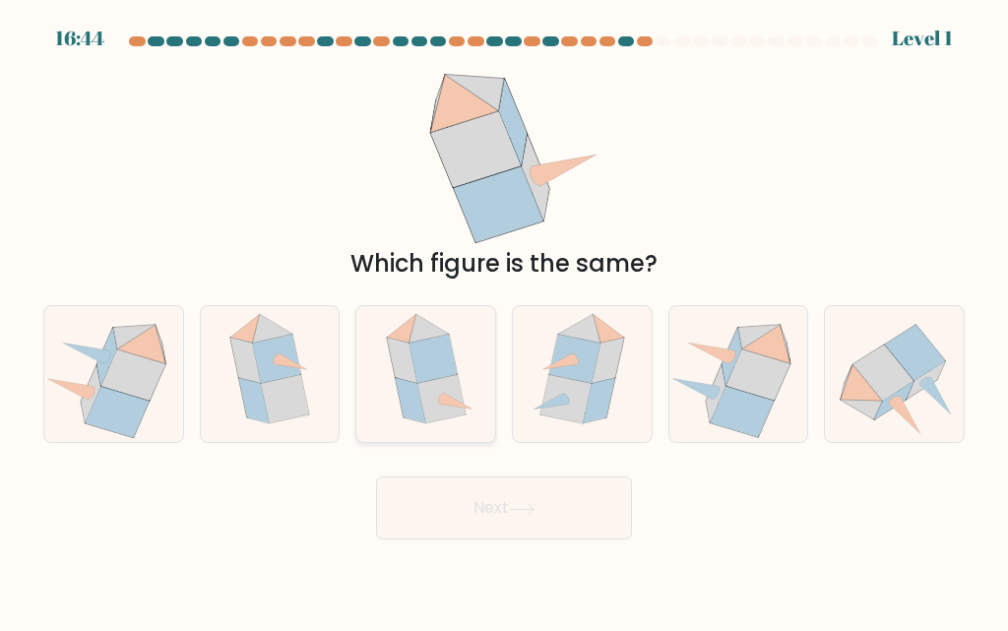
click at [453, 426] on icon at bounding box center [426, 374] width 110 height 136
click at [504, 321] on input "c." at bounding box center [504, 318] width 1 height 5
radio input "true"
click at [456, 511] on button "Next" at bounding box center [504, 507] width 256 height 63
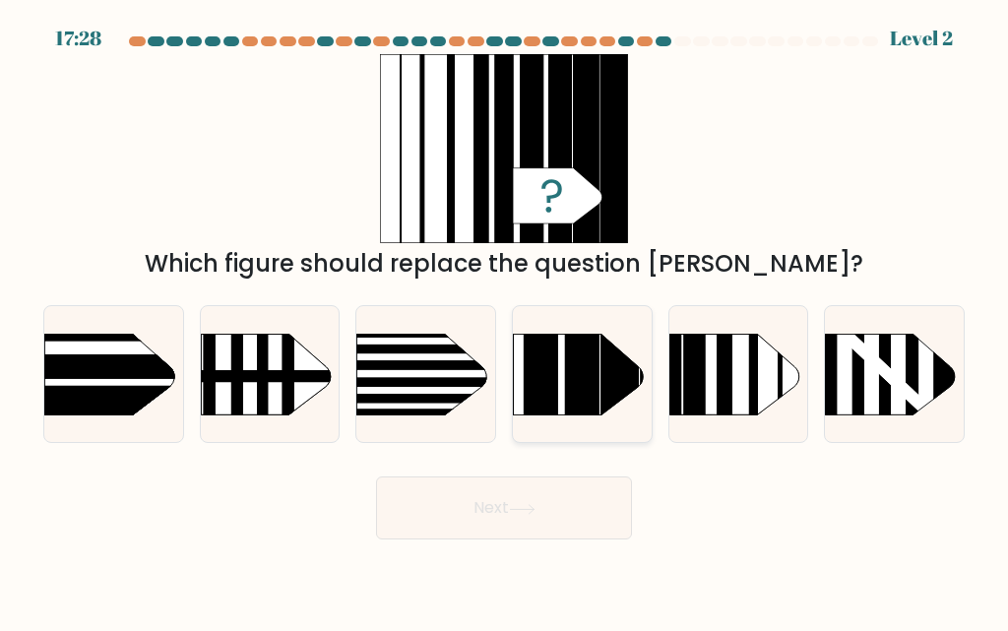
click at [576, 429] on div at bounding box center [582, 374] width 141 height 138
click at [505, 321] on input "d." at bounding box center [504, 318] width 1 height 5
radio input "true"
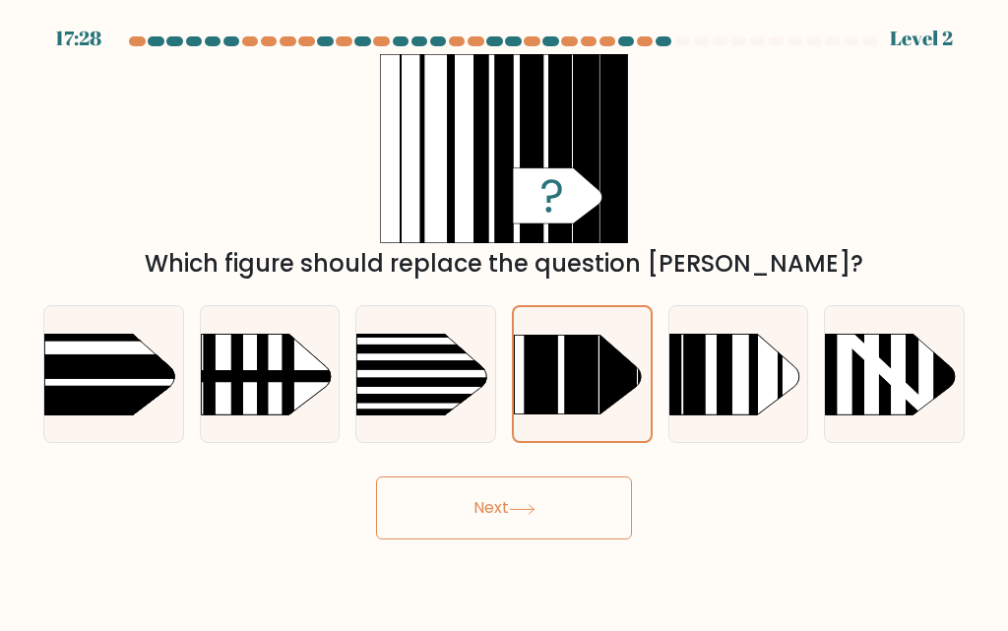
click at [546, 501] on button "Next" at bounding box center [504, 507] width 256 height 63
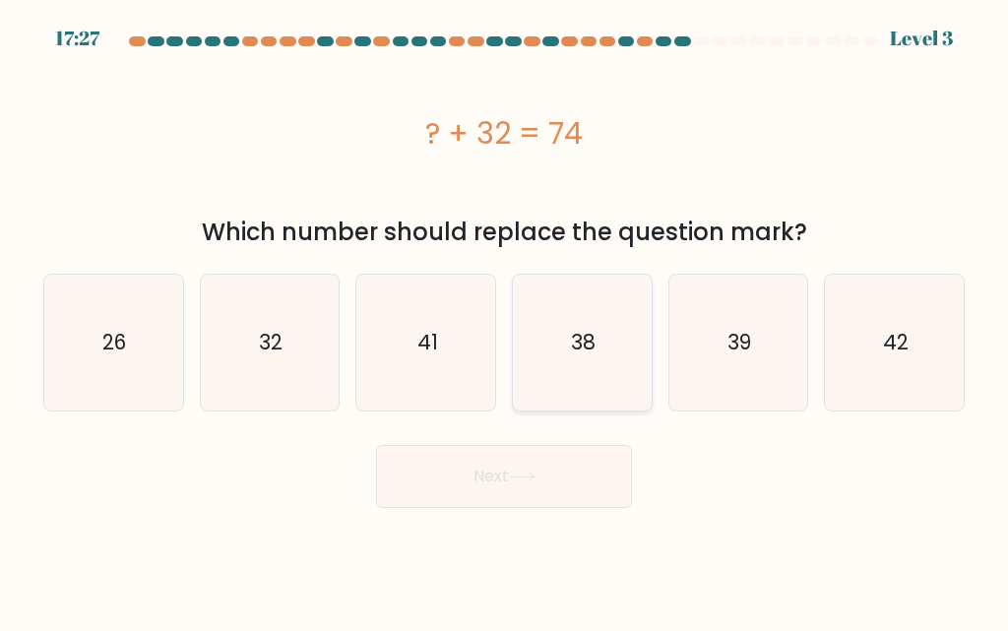
click at [600, 356] on icon "38" at bounding box center [582, 343] width 136 height 136
click at [505, 321] on input "d. 38" at bounding box center [504, 318] width 1 height 5
radio input "true"
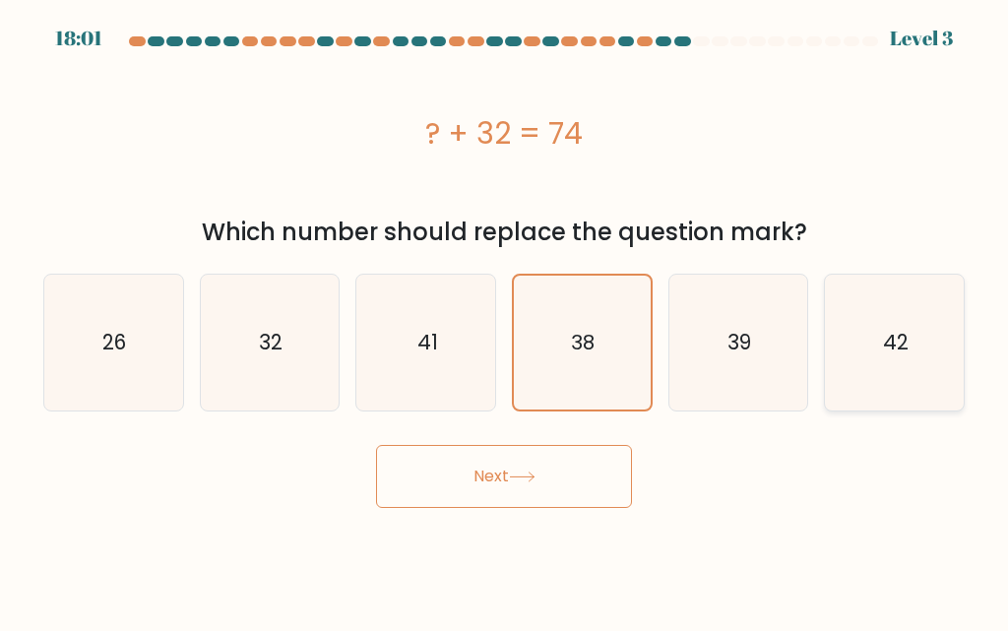
click at [859, 391] on icon "42" at bounding box center [895, 343] width 136 height 136
click at [505, 321] on input "f. 42" at bounding box center [504, 318] width 1 height 5
radio input "true"
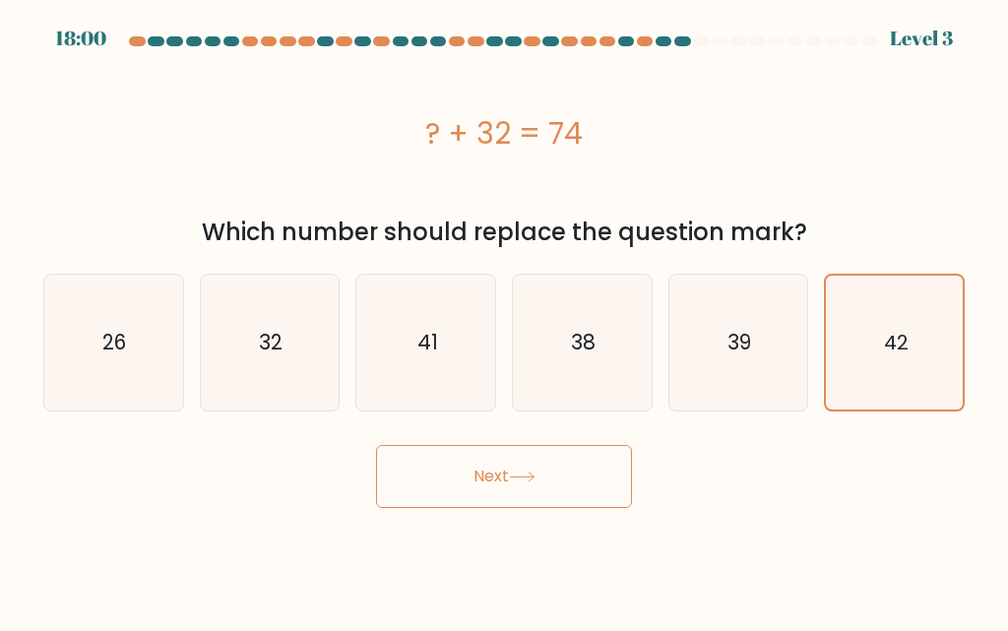
click at [436, 483] on button "Next" at bounding box center [504, 476] width 256 height 63
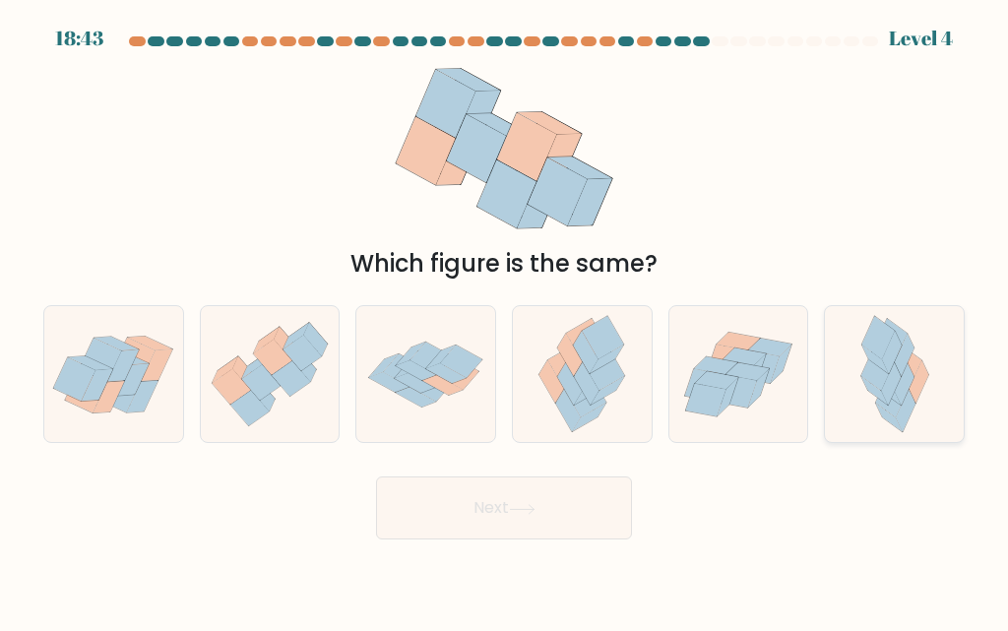
click at [927, 412] on icon at bounding box center [895, 374] width 89 height 136
click at [505, 321] on input "f." at bounding box center [504, 318] width 1 height 5
radio input "true"
click at [530, 508] on icon at bounding box center [522, 509] width 27 height 11
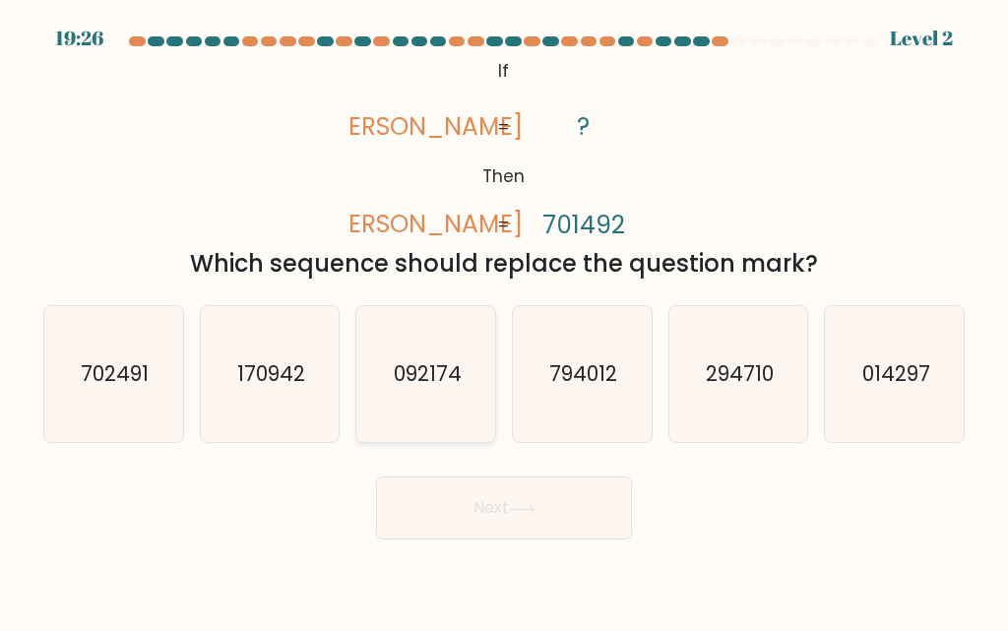
click at [408, 402] on icon "092174" at bounding box center [426, 374] width 136 height 136
click at [504, 321] on input "c. 092174" at bounding box center [504, 318] width 1 height 5
radio input "true"
click at [474, 552] on body "19:26 Level 2 ?" at bounding box center [504, 315] width 1008 height 631
click at [474, 540] on body "19:24 Level 2 ?" at bounding box center [504, 315] width 1008 height 631
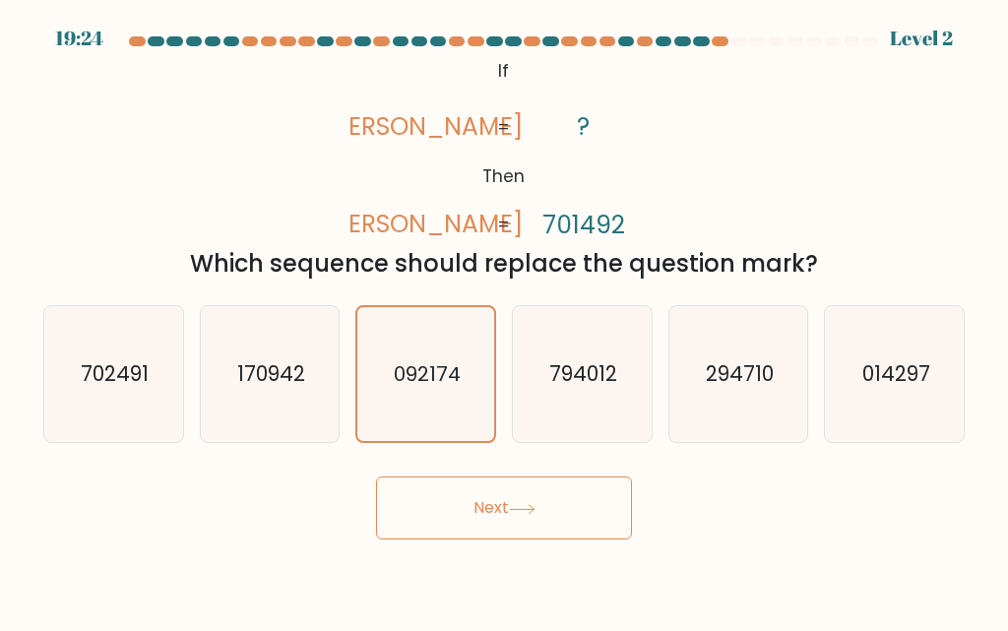
click at [470, 536] on button "Next" at bounding box center [504, 507] width 256 height 63
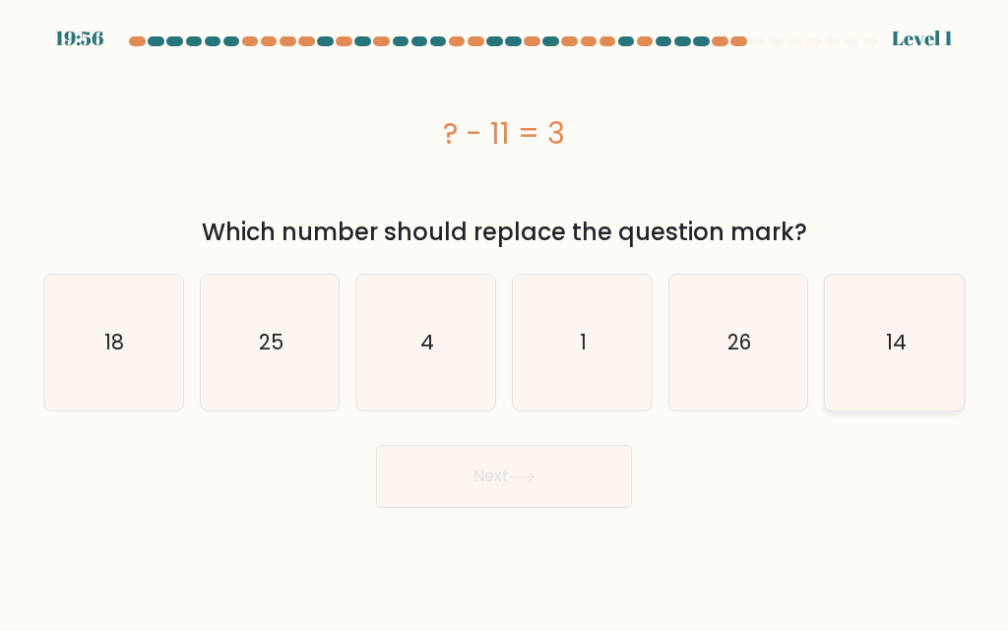
click at [911, 390] on icon "14" at bounding box center [895, 343] width 136 height 136
click at [505, 321] on input "f. 14" at bounding box center [504, 318] width 1 height 5
radio input "true"
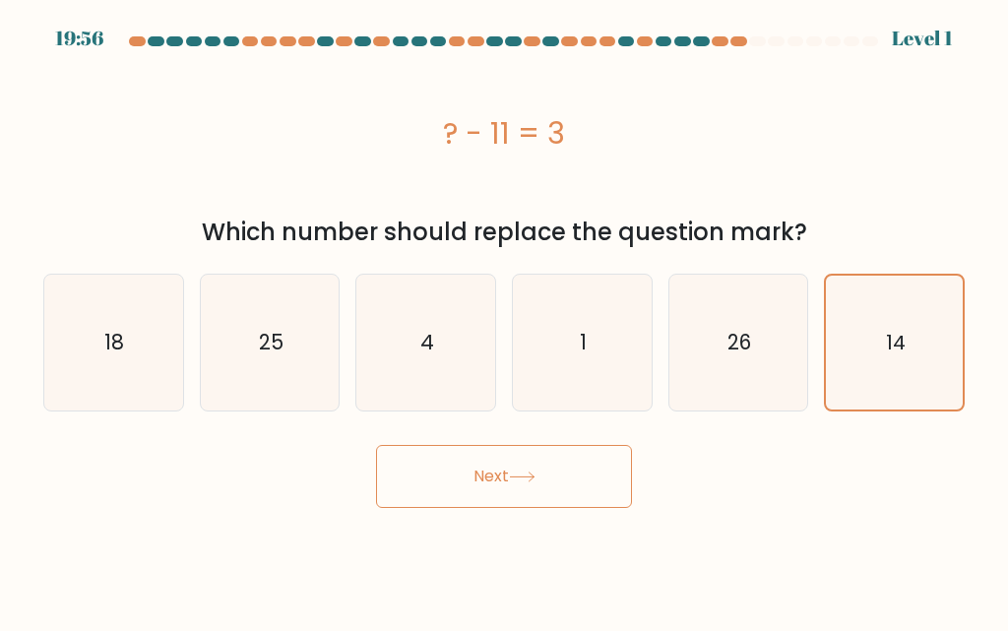
click at [605, 485] on button "Next" at bounding box center [504, 476] width 256 height 63
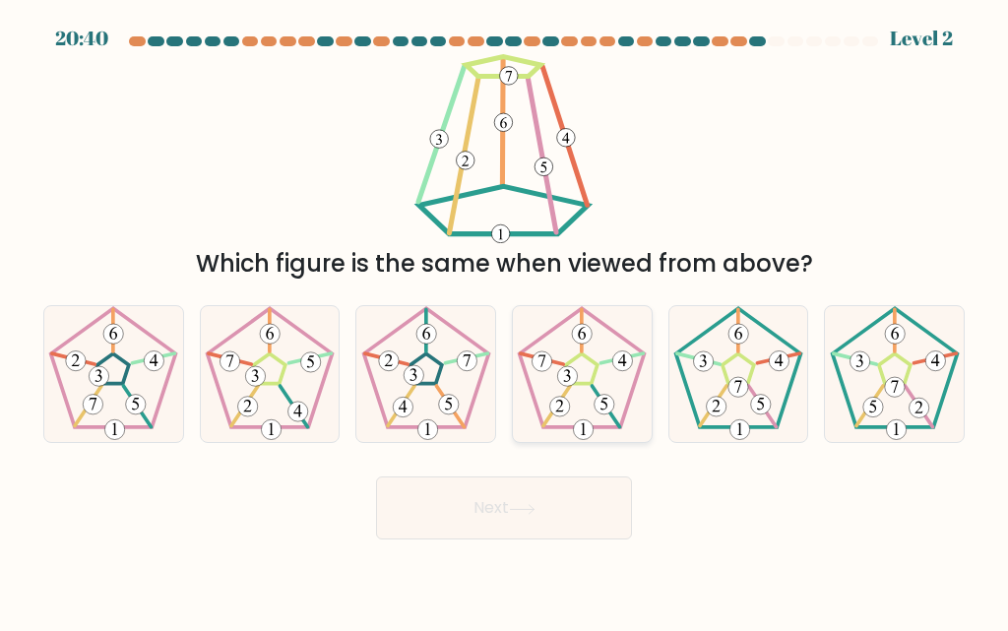
click at [600, 427] on 190 at bounding box center [582, 368] width 125 height 119
click at [505, 321] on input "d." at bounding box center [504, 318] width 1 height 5
radio input "true"
click at [579, 530] on button "Next" at bounding box center [504, 507] width 256 height 63
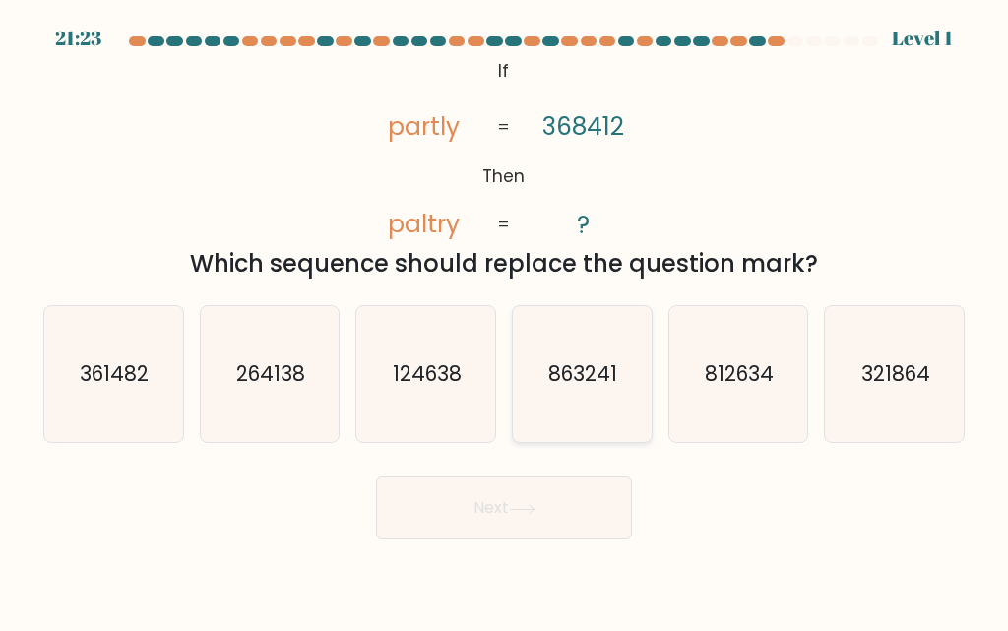
click at [556, 409] on icon "863241" at bounding box center [582, 374] width 136 height 136
click at [505, 321] on input "d. 863241" at bounding box center [504, 318] width 1 height 5
radio input "true"
click at [558, 507] on button "Next" at bounding box center [504, 507] width 256 height 63
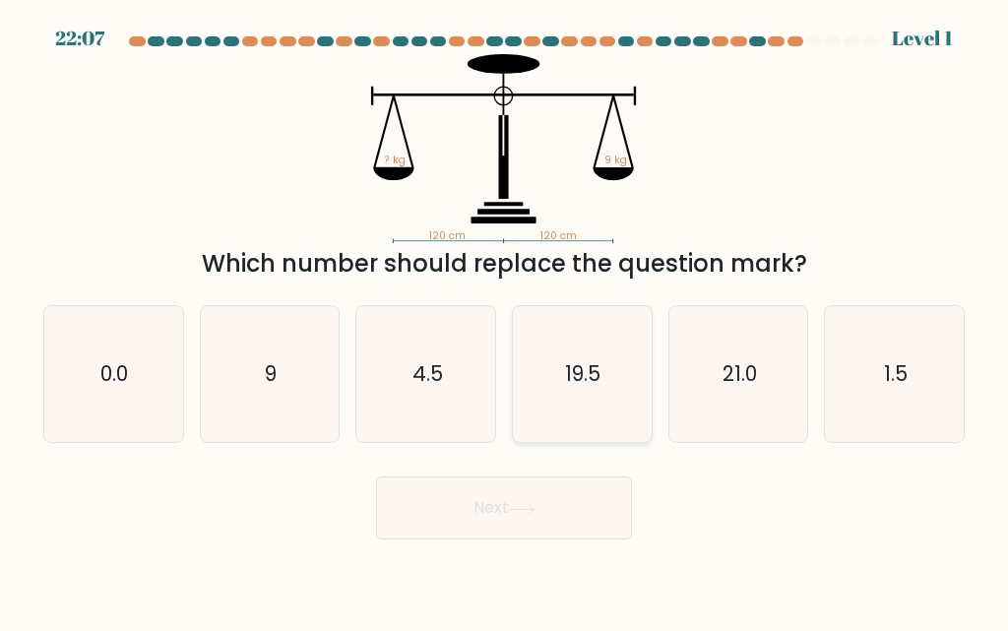
click at [548, 416] on icon "19.5" at bounding box center [582, 374] width 136 height 136
click at [505, 321] on input "d. 19.5" at bounding box center [504, 318] width 1 height 5
radio input "true"
click at [562, 505] on button "Next" at bounding box center [504, 507] width 256 height 63
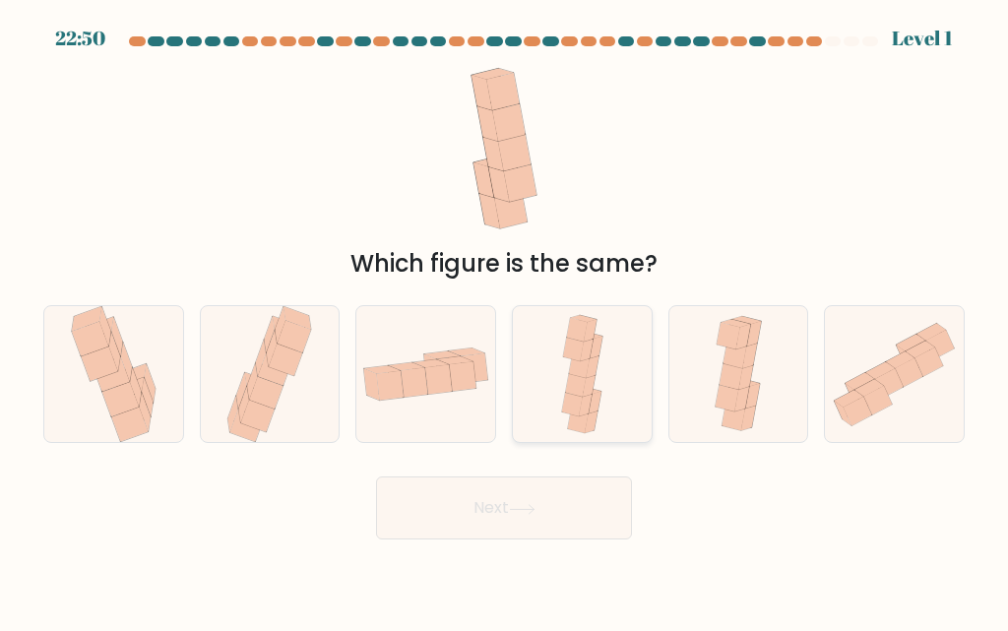
click at [572, 413] on icon at bounding box center [572, 405] width 21 height 24
click at [505, 321] on input "d." at bounding box center [504, 318] width 1 height 5
radio input "true"
click at [567, 518] on button "Next" at bounding box center [504, 507] width 256 height 63
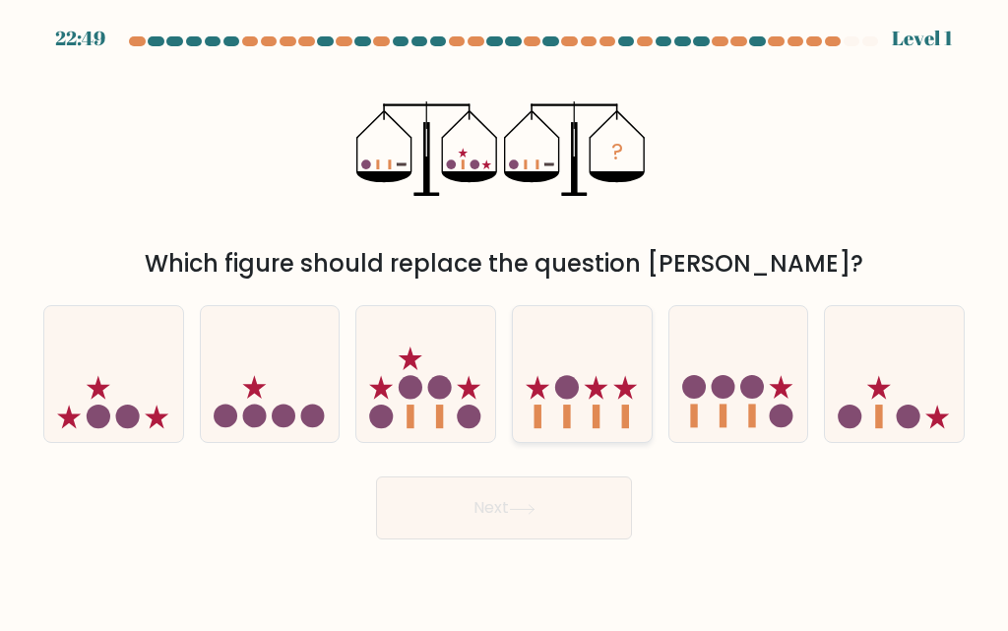
click at [586, 439] on div at bounding box center [582, 374] width 141 height 138
click at [505, 321] on input "d." at bounding box center [504, 318] width 1 height 5
radio input "true"
click at [575, 506] on button "Next" at bounding box center [504, 507] width 256 height 63
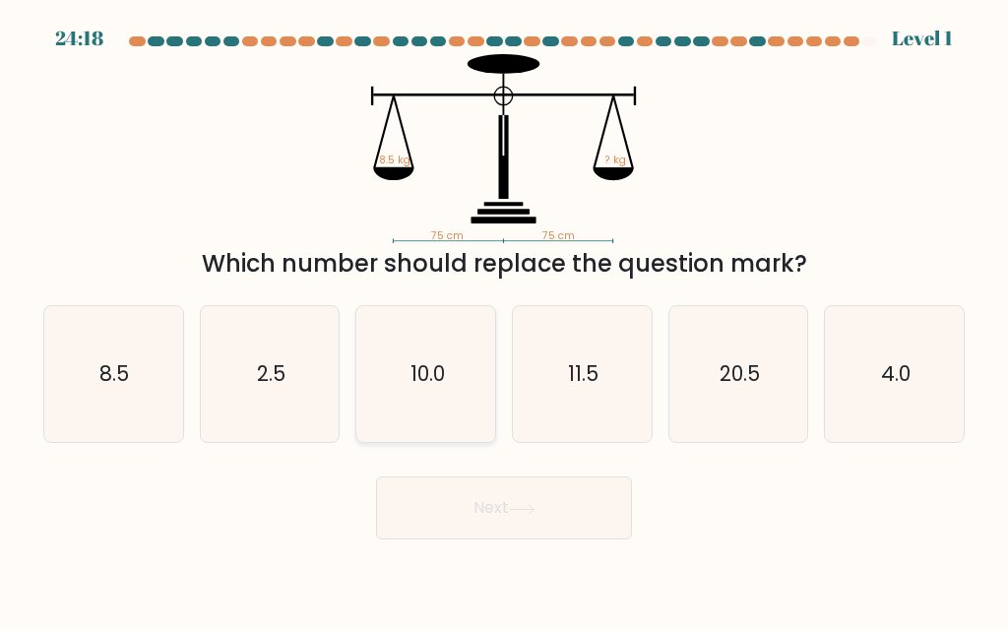
click at [419, 399] on icon "10.0" at bounding box center [426, 374] width 136 height 136
click at [504, 321] on input "c. 10.0" at bounding box center [504, 318] width 1 height 5
radio input "true"
click at [500, 523] on button "Next" at bounding box center [504, 507] width 256 height 63
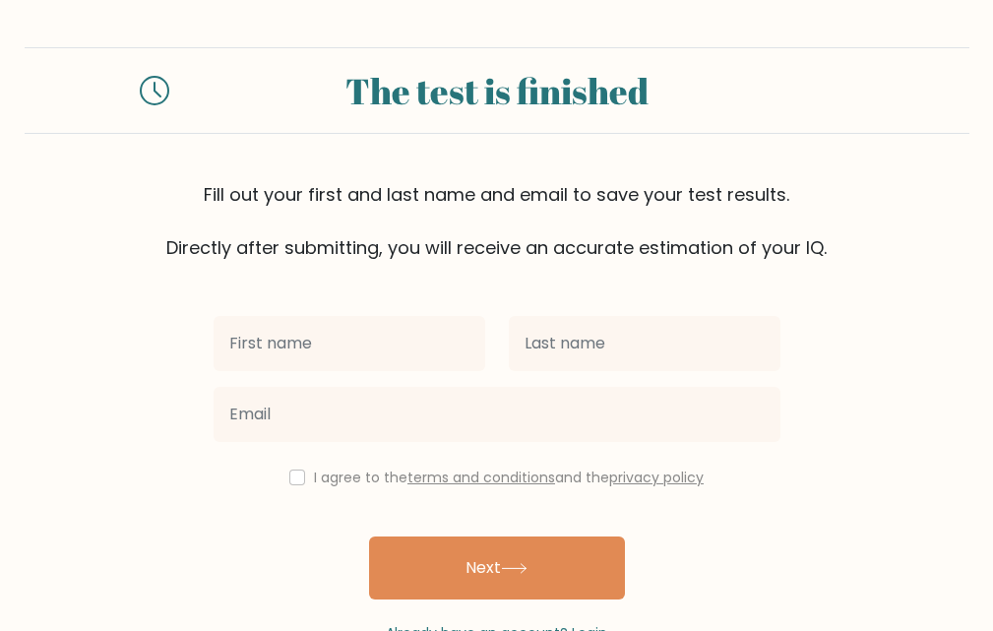
click at [348, 331] on input "text" at bounding box center [350, 343] width 272 height 55
type input "Gynnella"
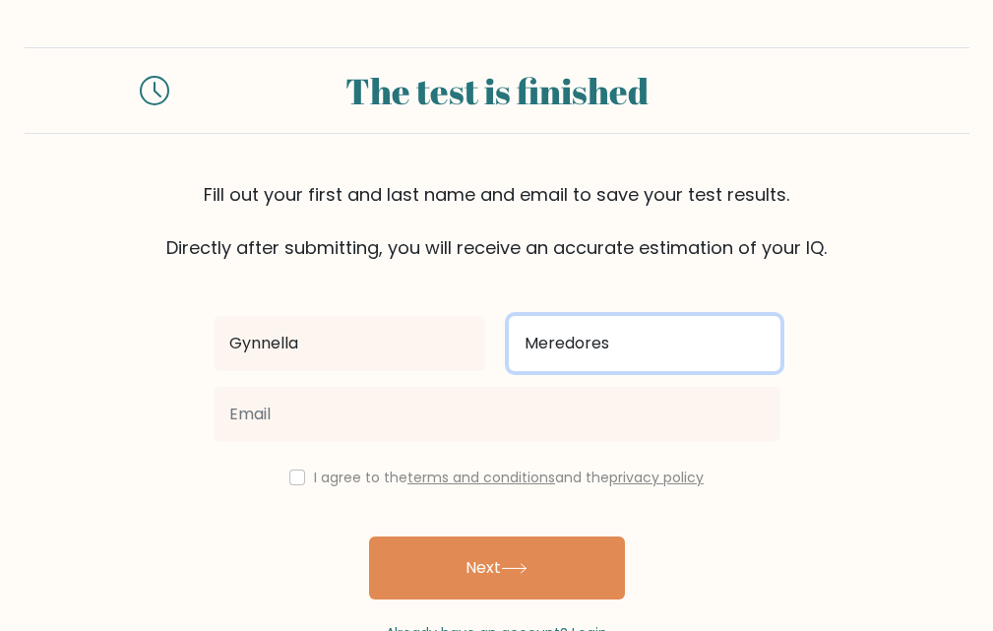
type input "Meredores"
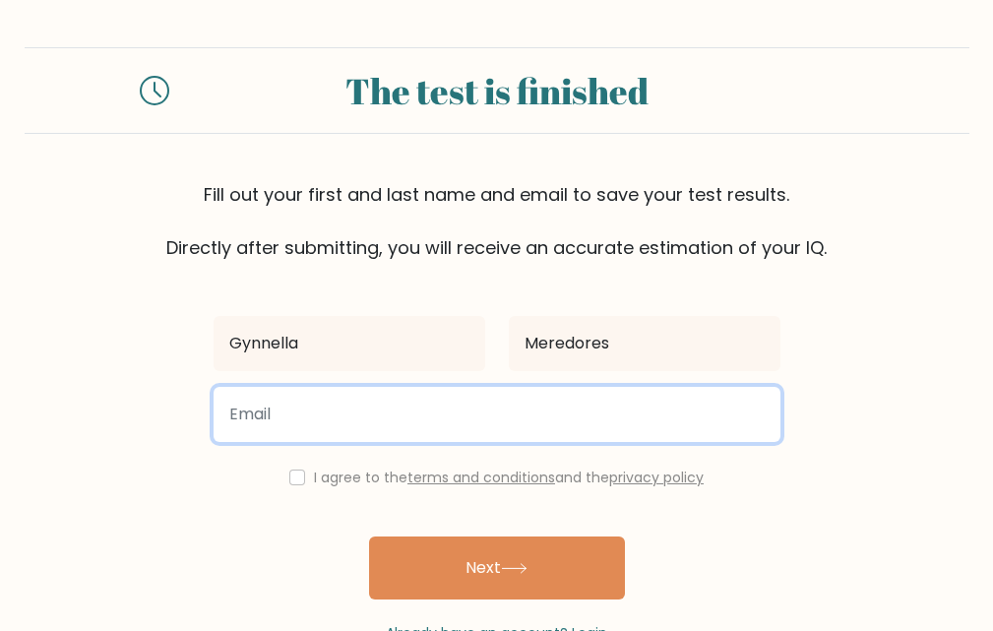
click at [361, 438] on input "email" at bounding box center [497, 414] width 567 height 55
type input "gynnellameredores@gmail.com"
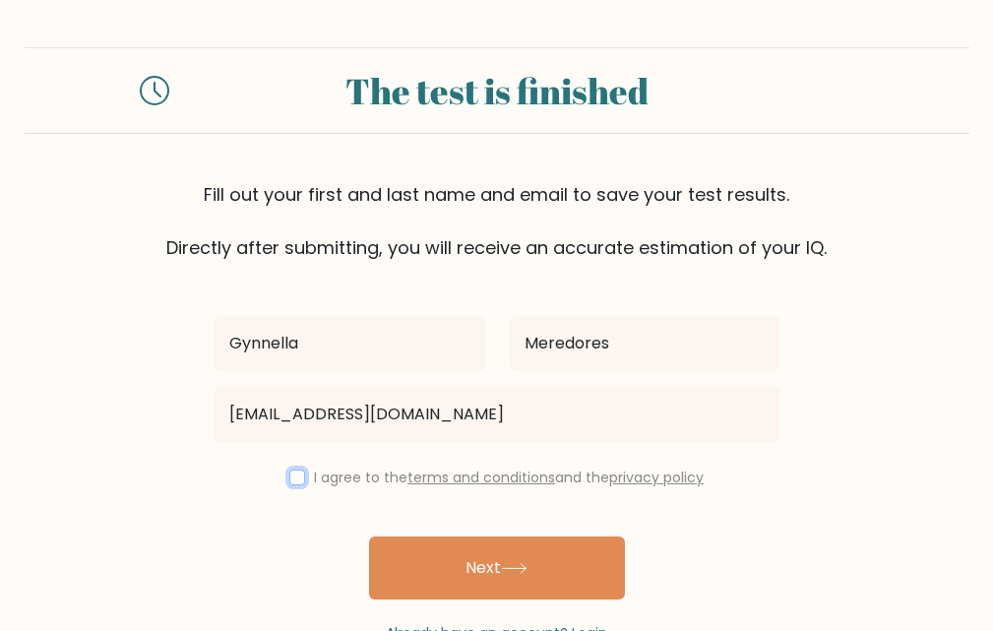
click at [289, 483] on input "checkbox" at bounding box center [297, 478] width 16 height 16
checkbox input "true"
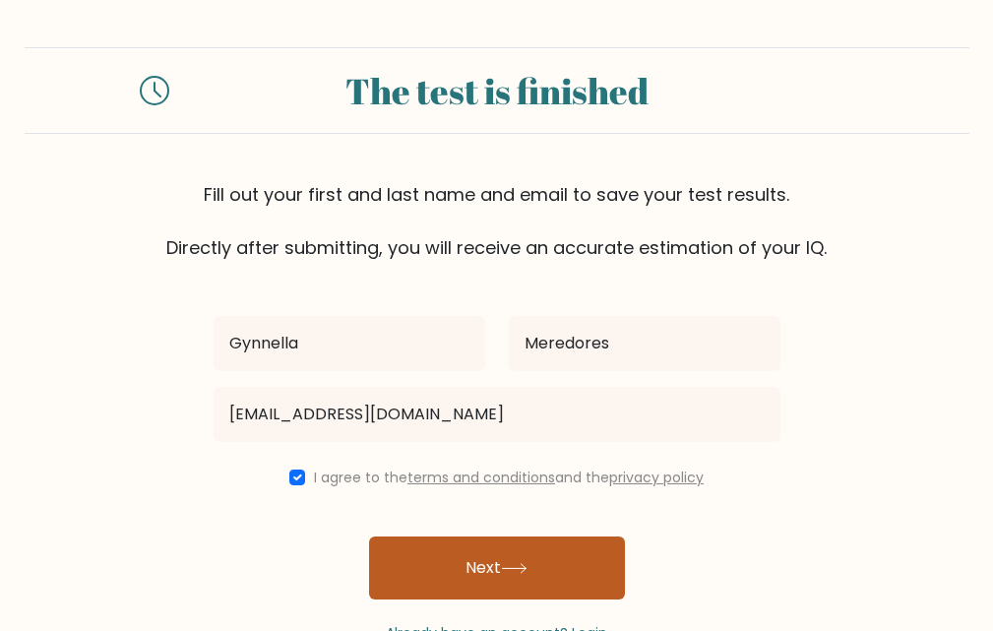
click at [436, 581] on button "Next" at bounding box center [497, 568] width 256 height 63
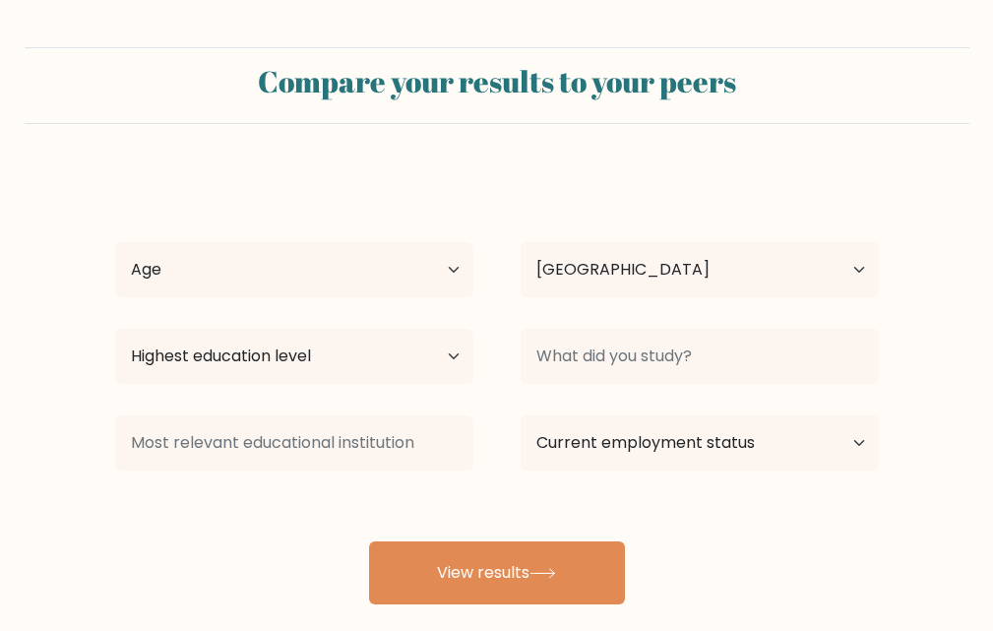
select select "PH"
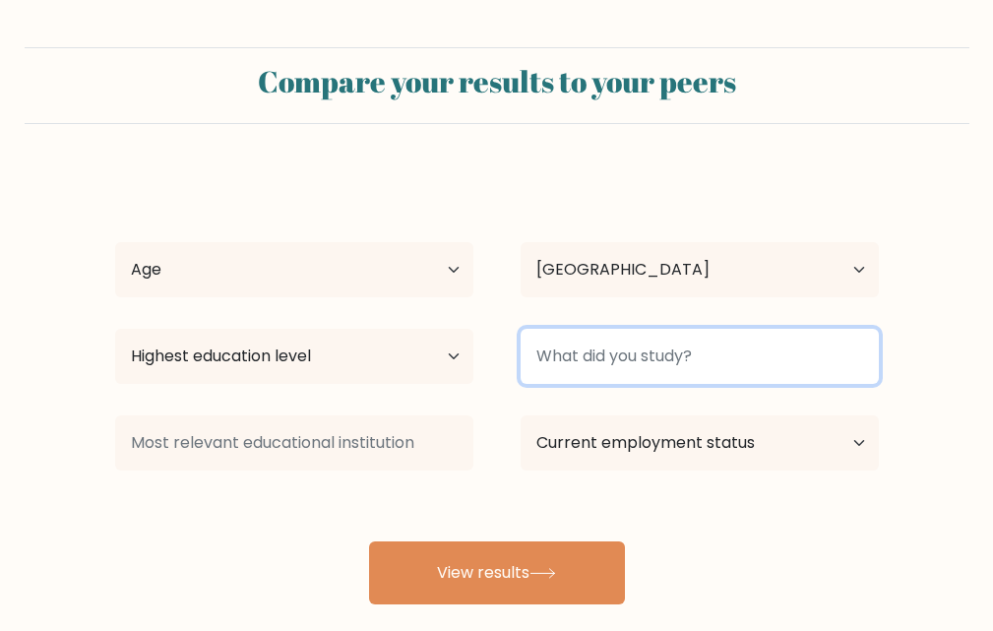
click at [744, 373] on input at bounding box center [700, 356] width 358 height 55
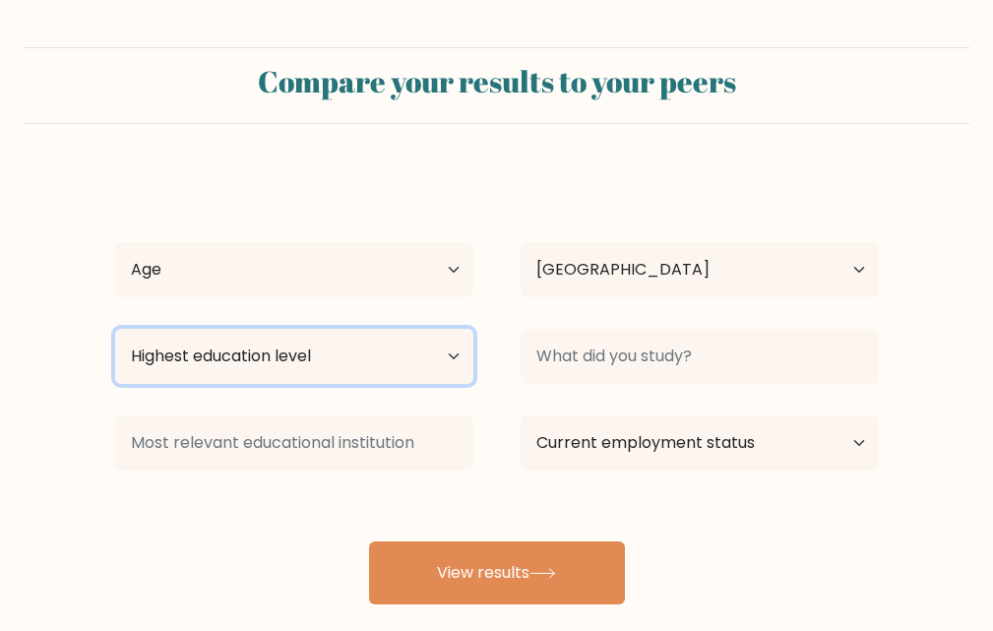
click at [271, 362] on select "Highest education level No schooling Primary Lower Secondary Upper Secondary Oc…" at bounding box center [294, 356] width 358 height 55
select select "bachelors_degree"
click at [115, 329] on select "Highest education level No schooling Primary Lower Secondary Upper Secondary Oc…" at bounding box center [294, 356] width 358 height 55
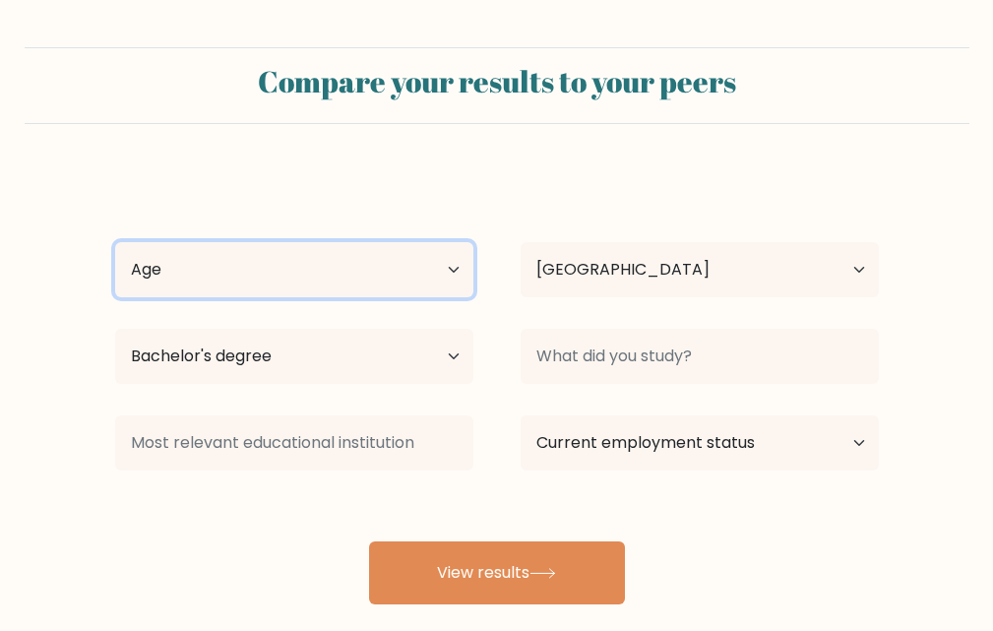
click at [394, 250] on select "Age Under [DEMOGRAPHIC_DATA] [DEMOGRAPHIC_DATA] [DEMOGRAPHIC_DATA] [DEMOGRAPHIC…" at bounding box center [294, 269] width 358 height 55
select select "25_34"
click at [115, 242] on select "Age Under [DEMOGRAPHIC_DATA] [DEMOGRAPHIC_DATA] [DEMOGRAPHIC_DATA] [DEMOGRAPHIC…" at bounding box center [294, 269] width 358 height 55
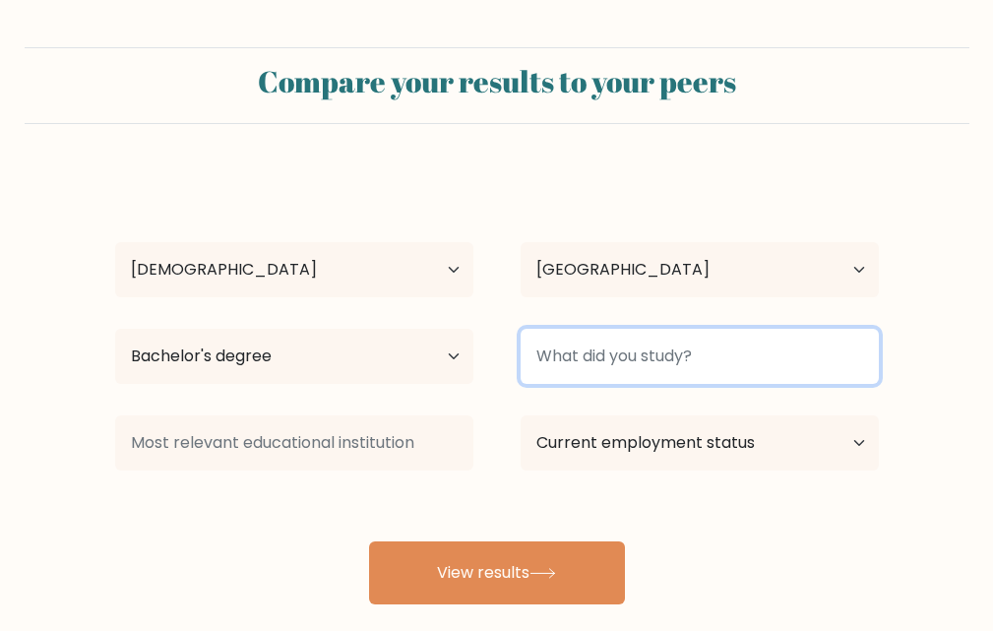
click at [694, 361] on input at bounding box center [700, 356] width 358 height 55
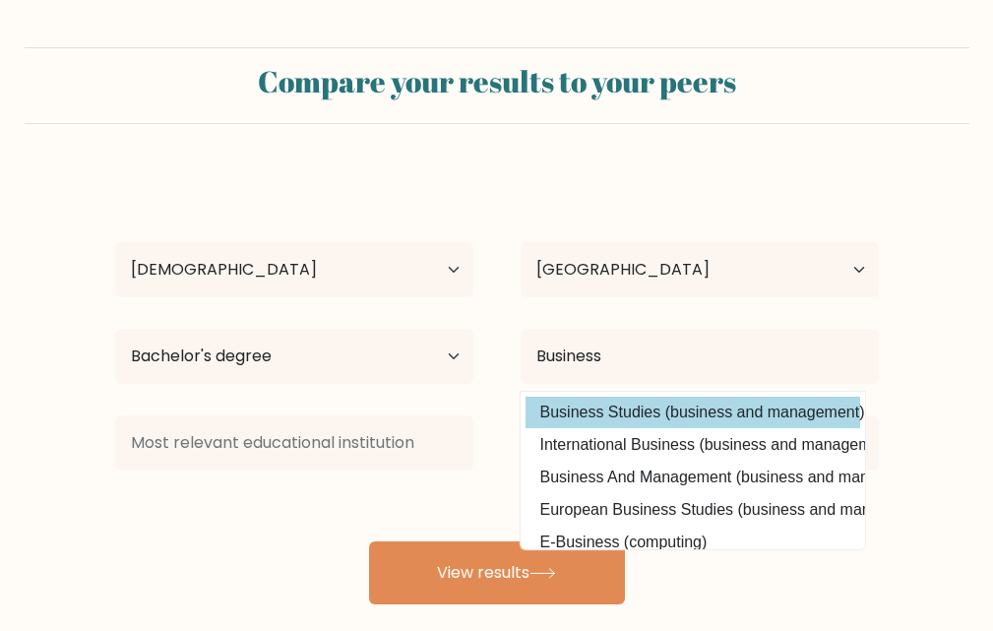
click at [686, 412] on option "Business Studies (business and management)" at bounding box center [693, 413] width 335 height 32
type input "Business Studies"
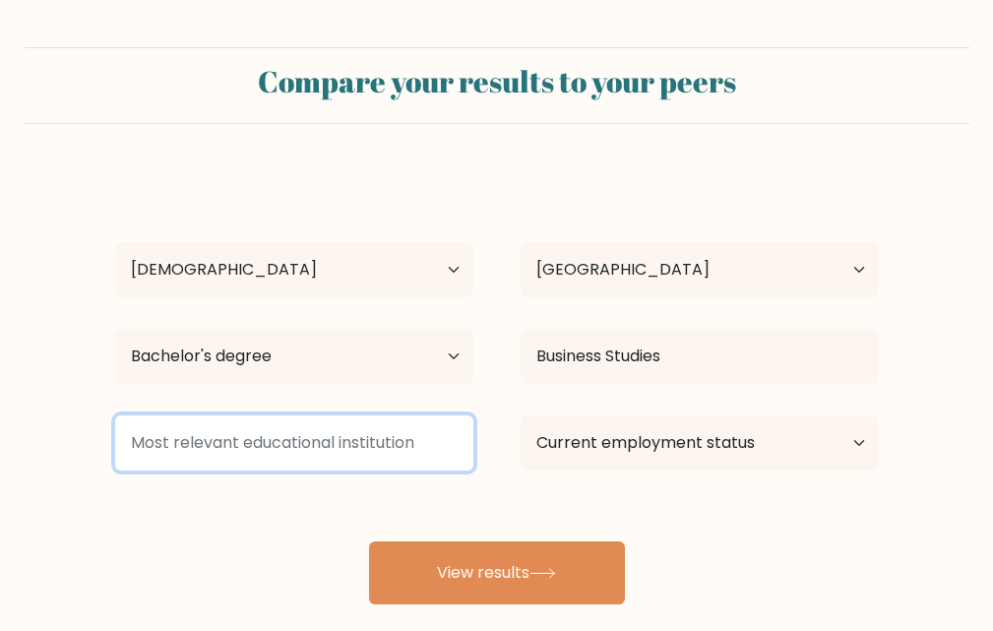
click at [285, 460] on input at bounding box center [294, 442] width 358 height 55
type input "n.a"
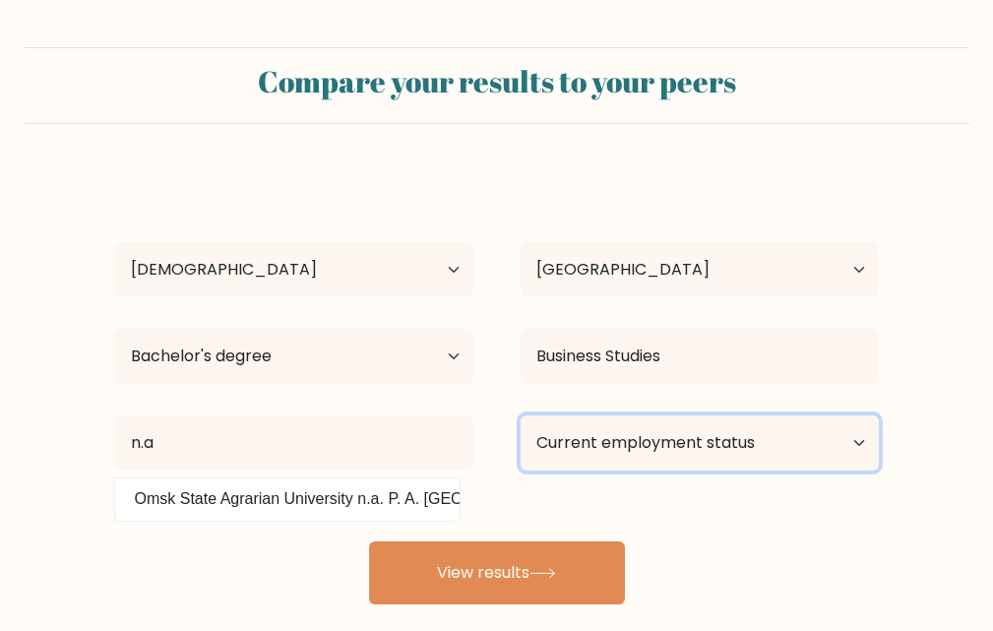
click at [646, 449] on select "Current employment status Employed Student Retired Other / prefer not to answer" at bounding box center [700, 442] width 358 height 55
select select "other"
click at [521, 415] on select "Current employment status Employed Student Retired Other / prefer not to answer" at bounding box center [700, 442] width 358 height 55
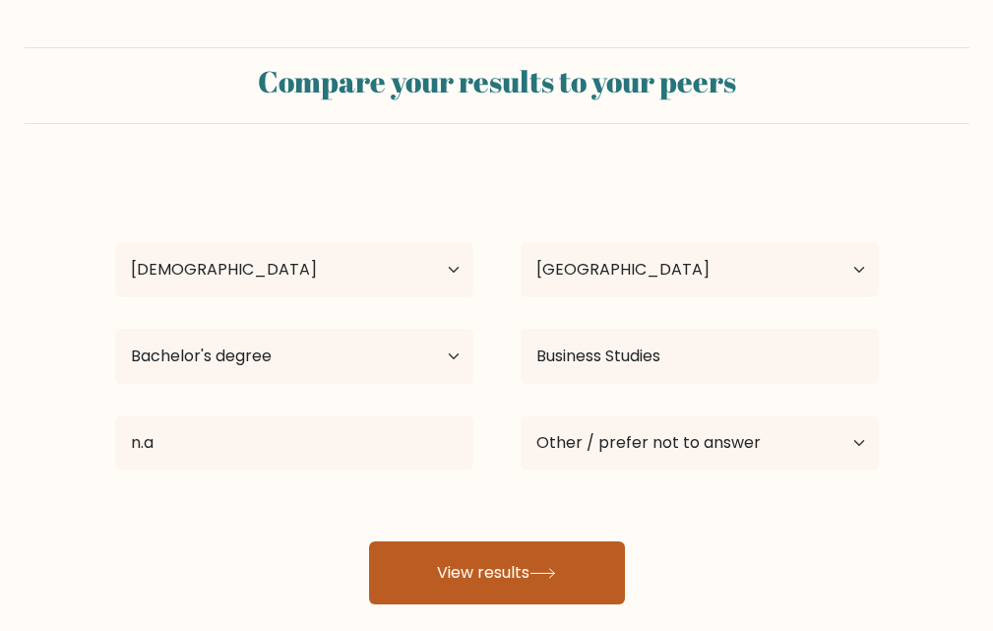
click at [515, 582] on button "View results" at bounding box center [497, 572] width 256 height 63
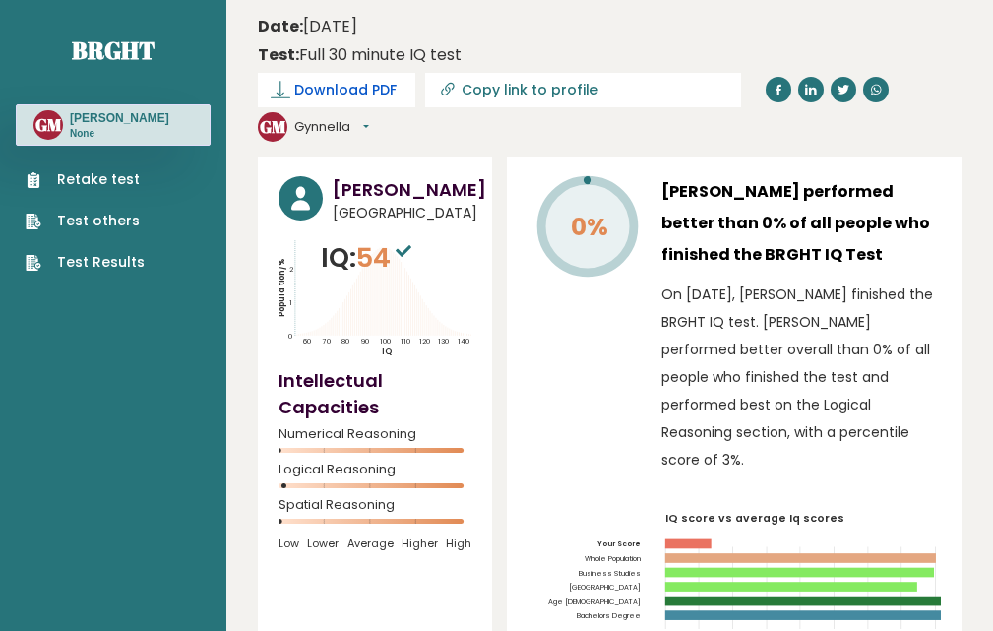
click at [363, 103] on link "Download PDF" at bounding box center [337, 90] width 158 height 34
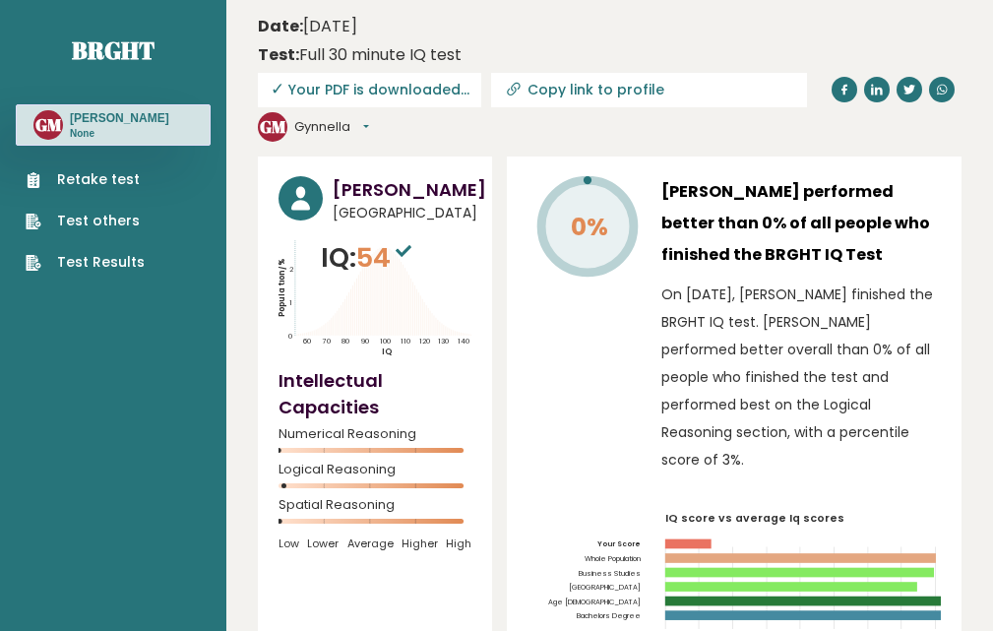
scroll to position [197, 0]
